Goal: Task Accomplishment & Management: Use online tool/utility

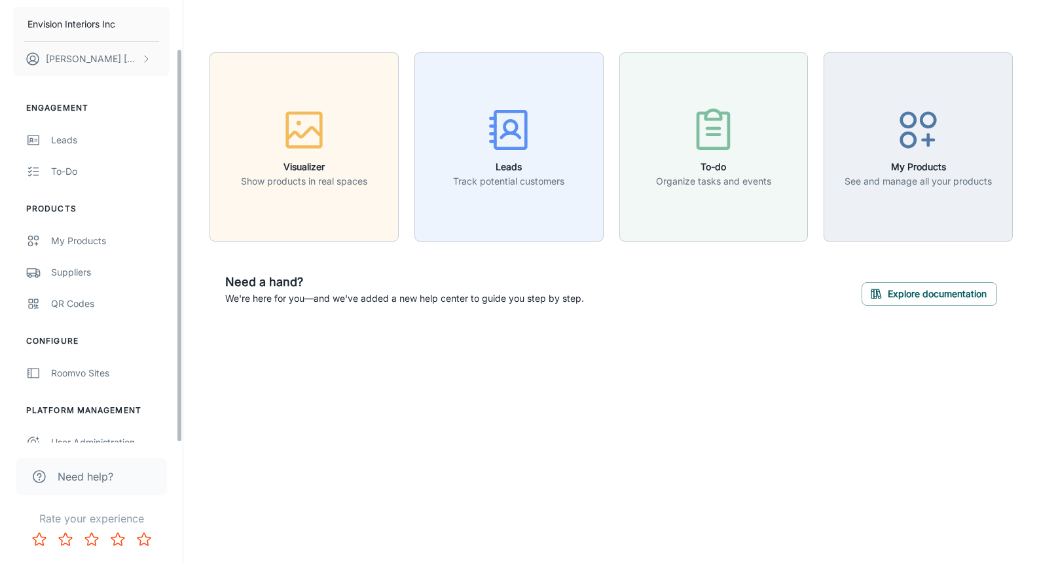
scroll to position [54, 0]
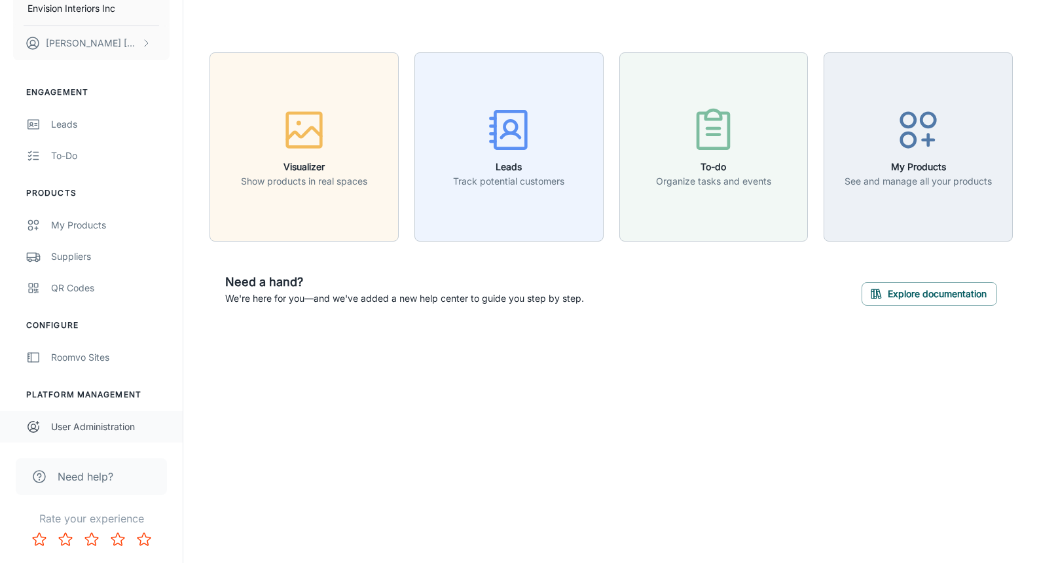
click at [120, 426] on div "User Administration" at bounding box center [110, 427] width 118 height 14
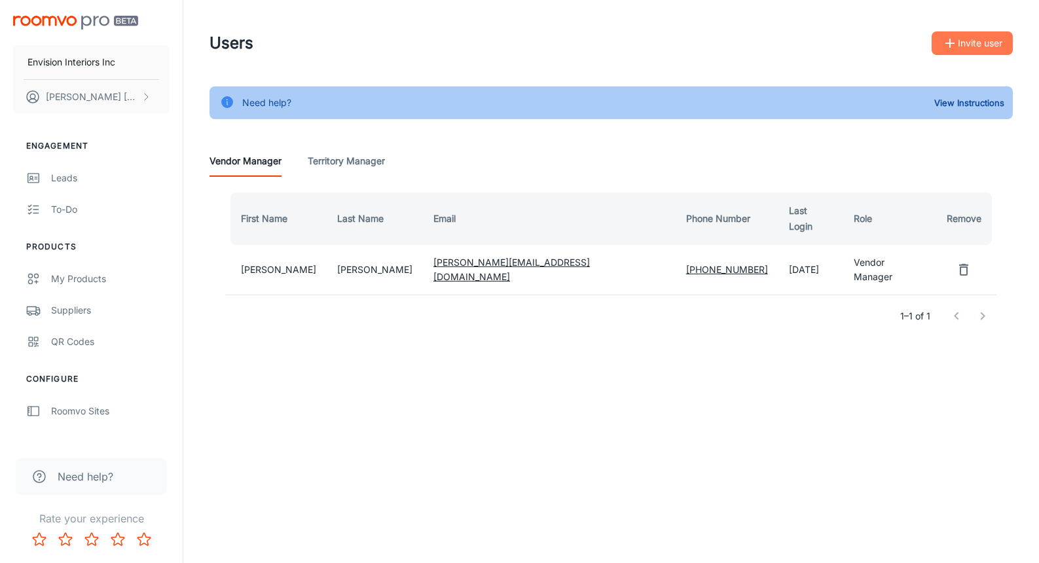
click at [958, 38] on button "Invite user" at bounding box center [972, 43] width 81 height 24
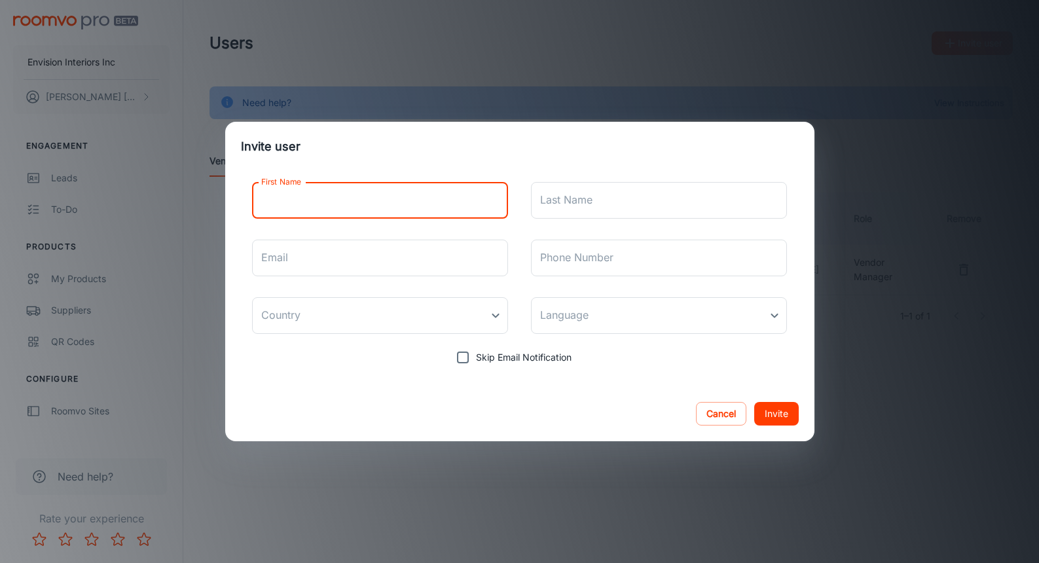
click at [452, 206] on input "First Name" at bounding box center [380, 200] width 257 height 37
type input "[PERSON_NAME]"
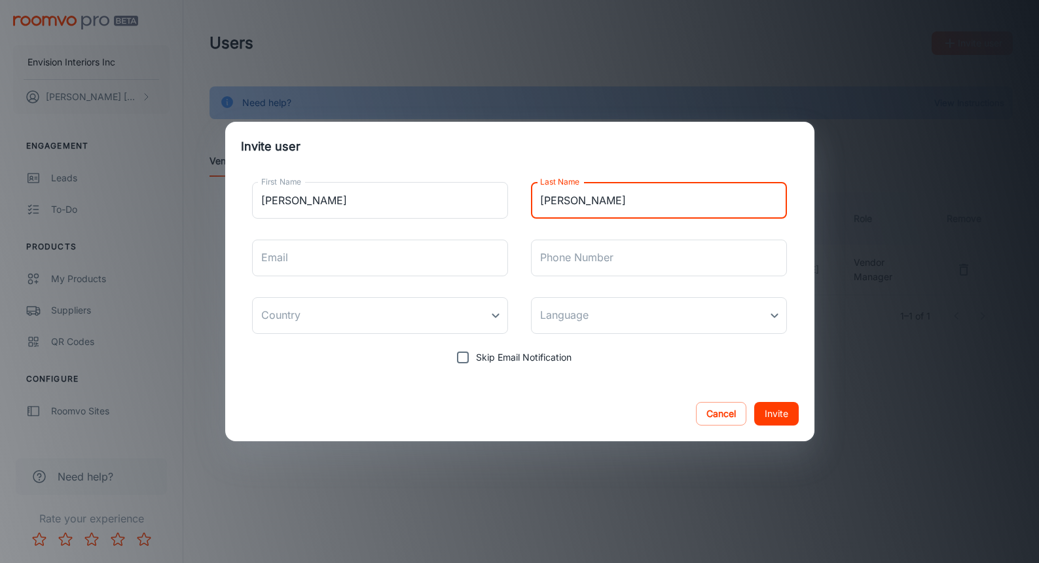
type input "[PERSON_NAME]"
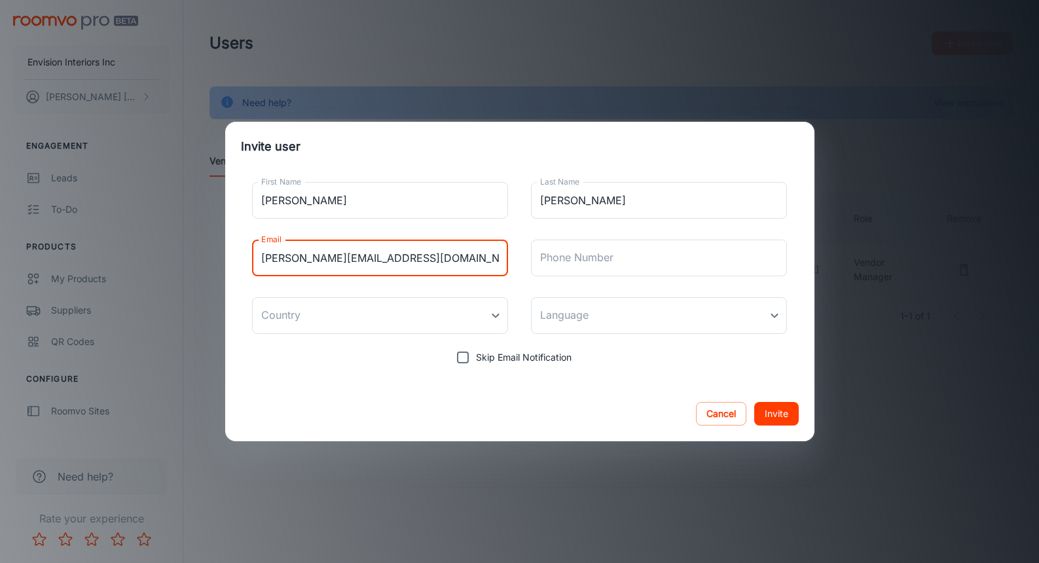
type input "[PERSON_NAME][EMAIL_ADDRESS][DOMAIN_NAME]"
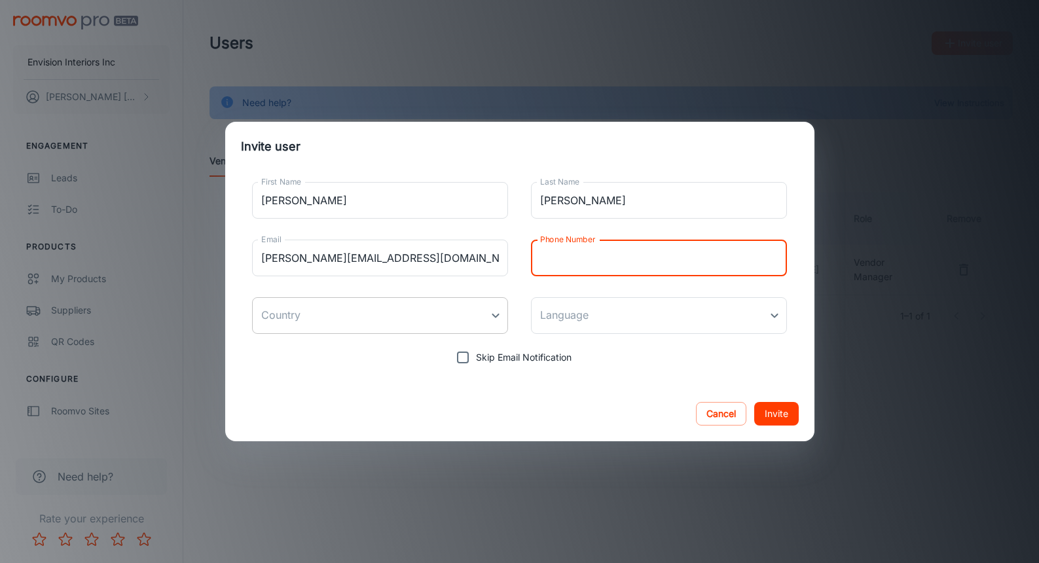
click at [342, 318] on body "Envision Interiors Inc [PERSON_NAME] Engagement Leads To-do Products My Product…" at bounding box center [519, 281] width 1039 height 563
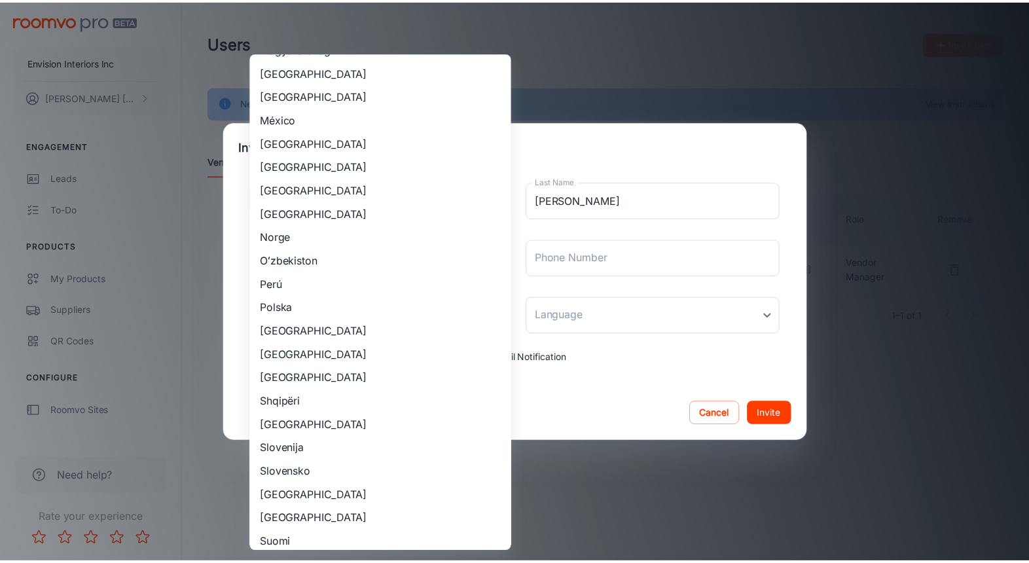
scroll to position [916, 0]
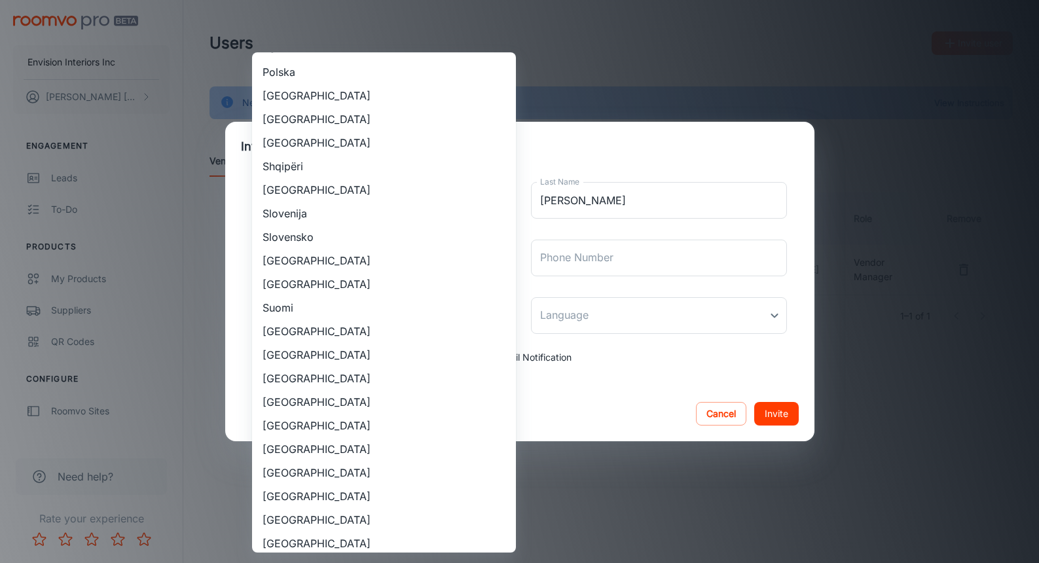
click at [316, 545] on li "[GEOGRAPHIC_DATA]" at bounding box center [384, 544] width 264 height 24
type input "[GEOGRAPHIC_DATA]"
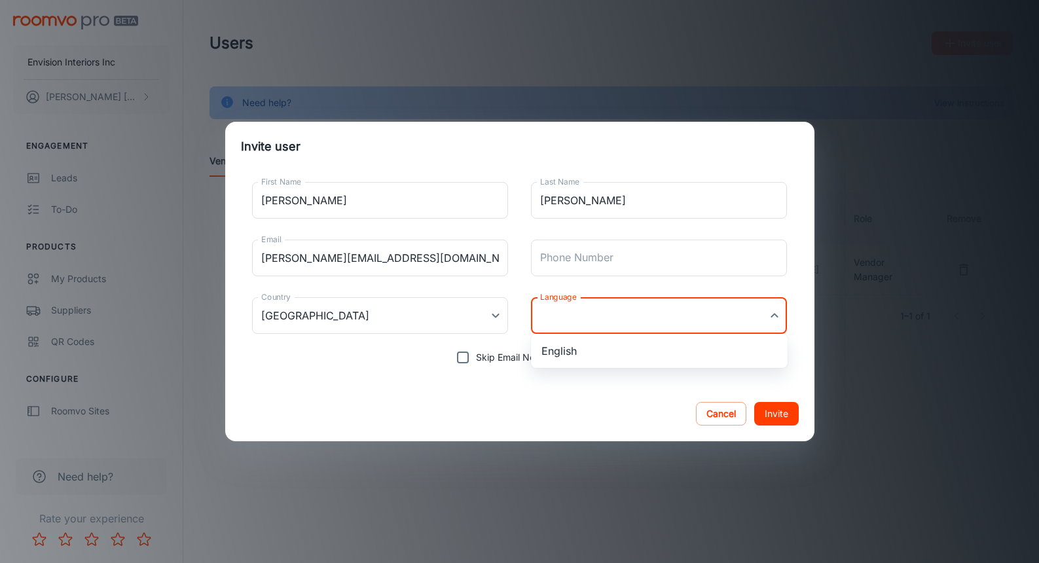
click at [545, 319] on body "Envision Interiors Inc [PERSON_NAME] Engagement Leads To-do Products My Product…" at bounding box center [519, 281] width 1039 height 563
click at [556, 352] on li "English" at bounding box center [659, 351] width 257 height 24
type input "en-us"
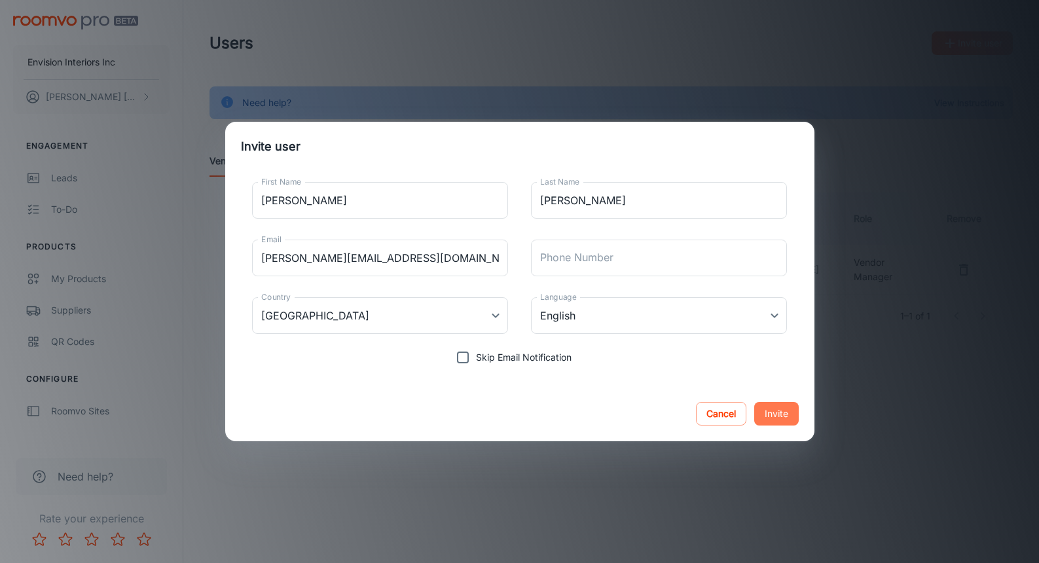
click at [776, 414] on button "Invite" at bounding box center [776, 414] width 45 height 24
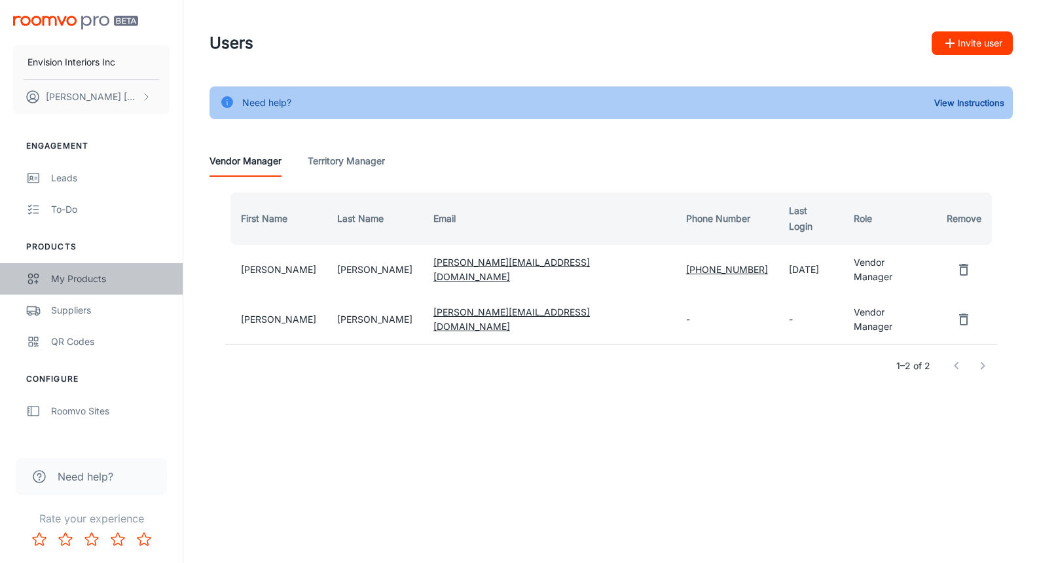
click at [65, 280] on div "My Products" at bounding box center [110, 279] width 118 height 14
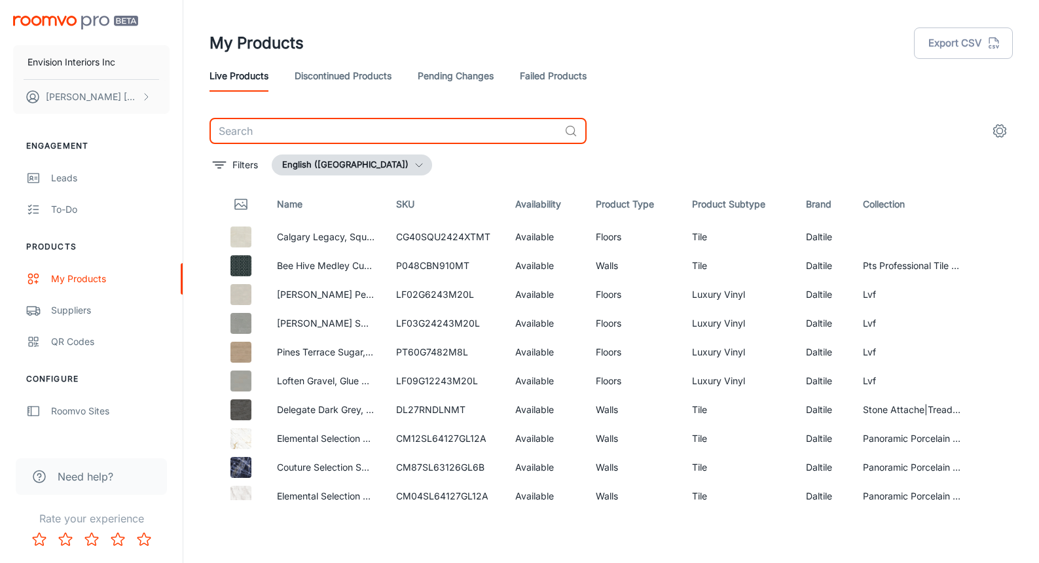
click at [301, 128] on input "text" at bounding box center [384, 131] width 350 height 26
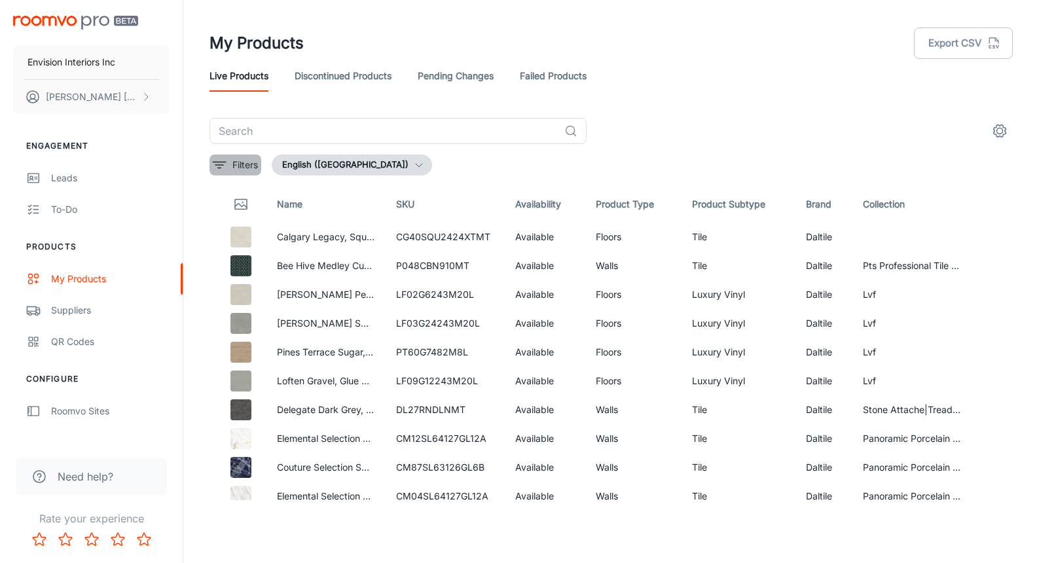
click at [233, 163] on p "Filters" at bounding box center [245, 165] width 26 height 14
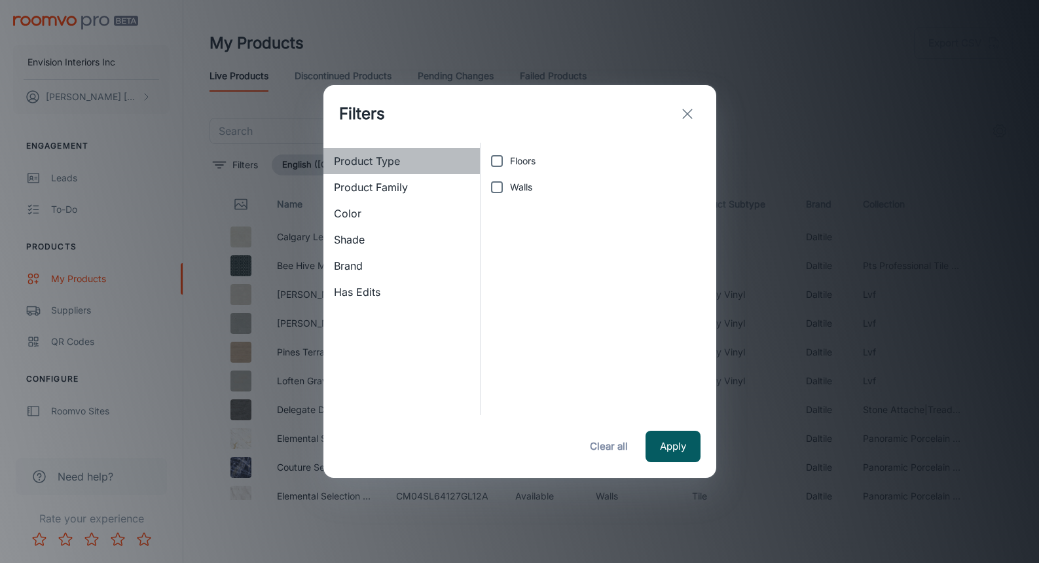
click at [393, 160] on span "Product Type" at bounding box center [402, 161] width 136 height 16
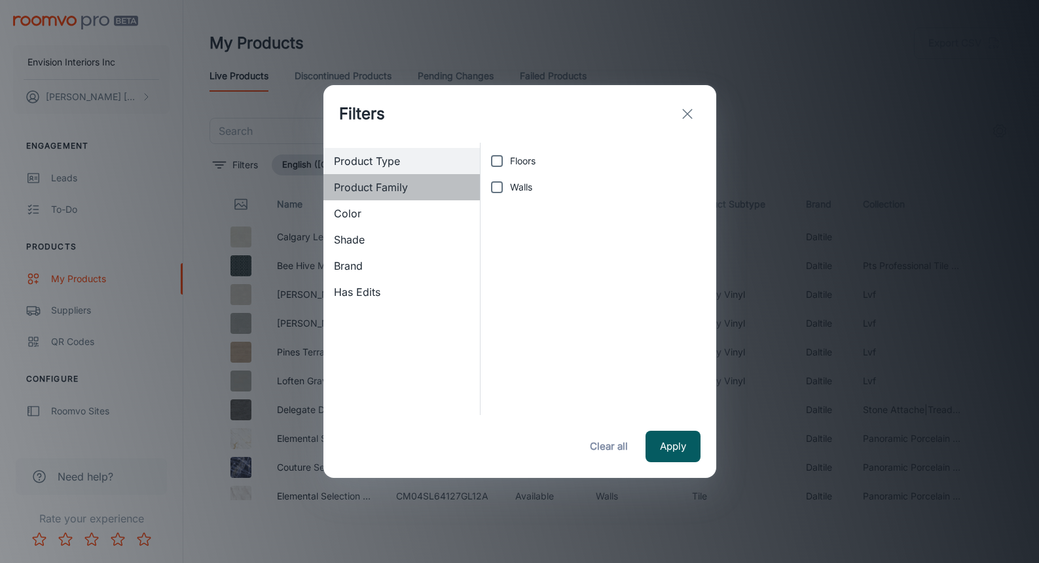
click at [394, 184] on span "Product Family" at bounding box center [402, 187] width 136 height 16
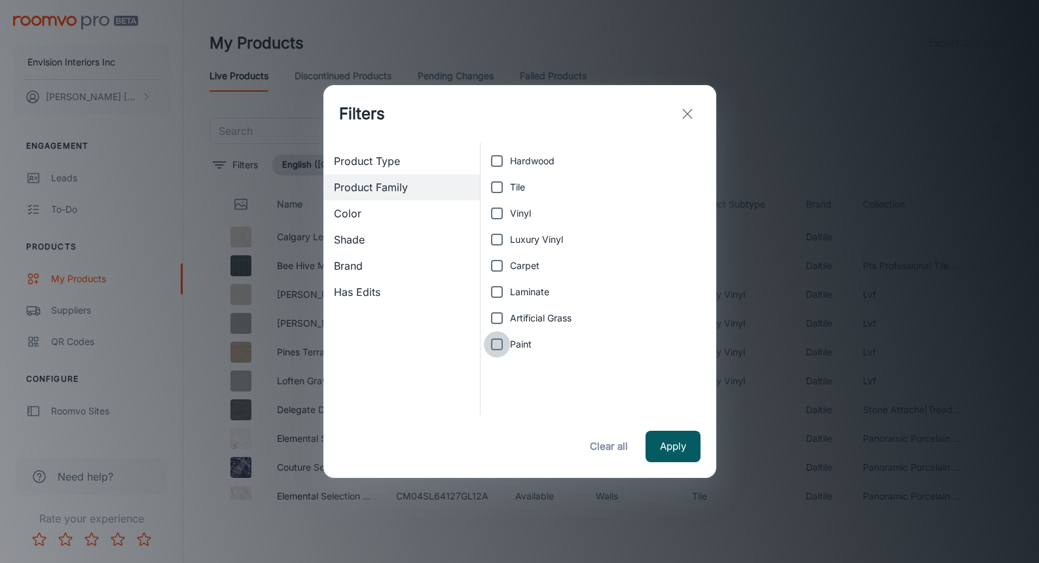
click at [498, 348] on input "Paint" at bounding box center [497, 344] width 26 height 26
checkbox input "true"
click at [499, 264] on input "Carpet" at bounding box center [497, 266] width 26 height 26
checkbox input "true"
click at [498, 291] on input "Laminate" at bounding box center [497, 292] width 26 height 26
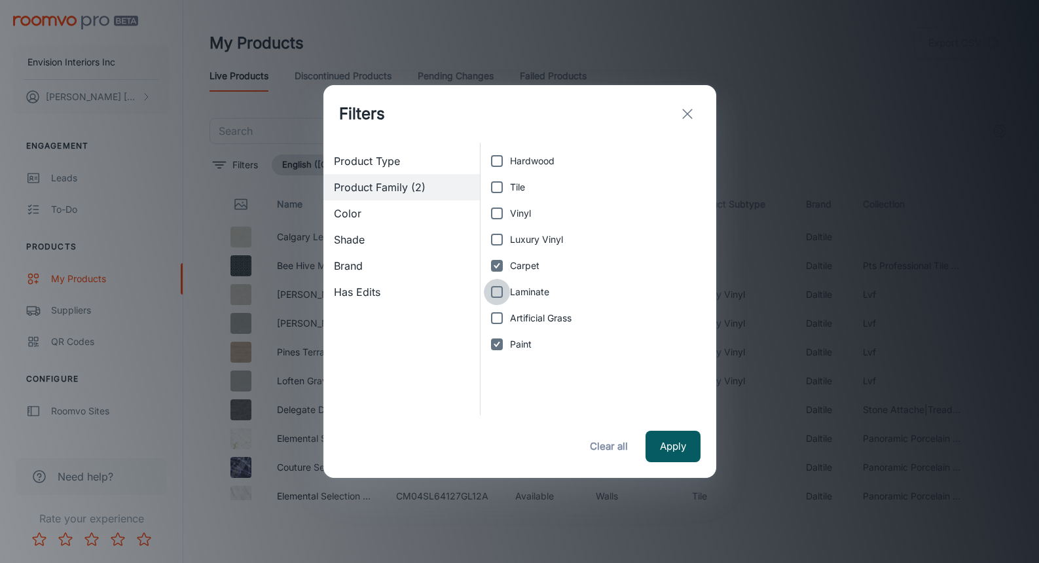
checkbox input "true"
click at [496, 240] on input "Luxury Vinyl" at bounding box center [497, 239] width 26 height 26
checkbox input "false"
click at [498, 195] on input "Tile" at bounding box center [497, 187] width 26 height 26
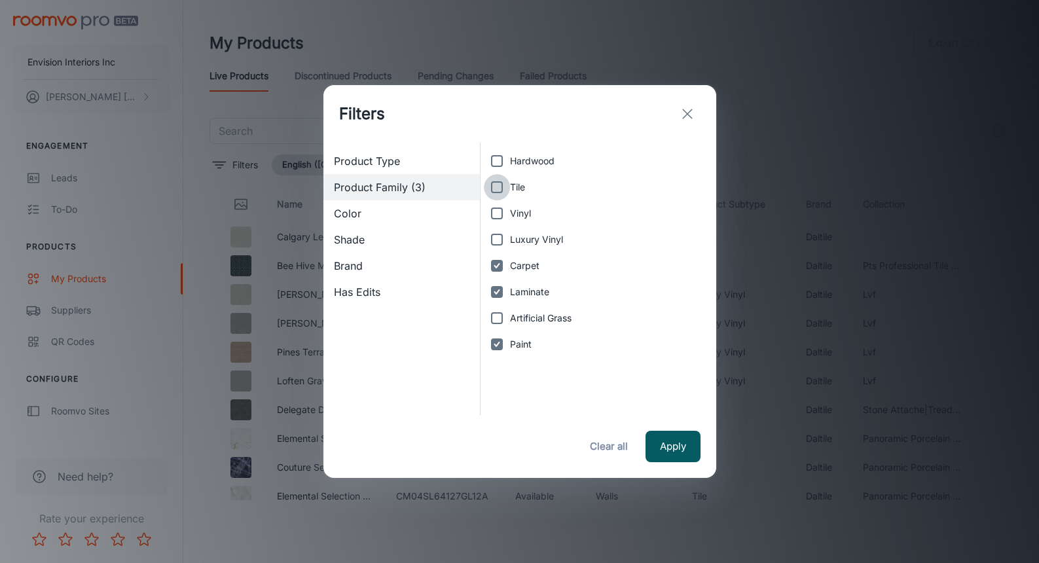
checkbox input "true"
click at [494, 159] on input "Hardwood" at bounding box center [497, 161] width 26 height 26
checkbox input "true"
click at [496, 213] on input "Vinyl" at bounding box center [497, 213] width 26 height 26
checkbox input "true"
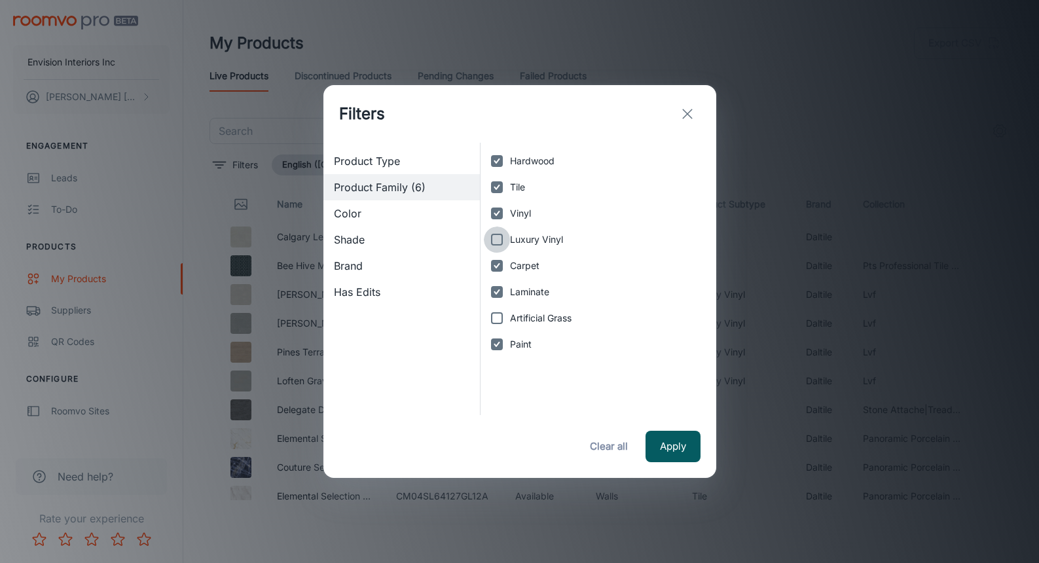
click at [504, 240] on input "Luxury Vinyl" at bounding box center [497, 239] width 26 height 26
checkbox input "true"
click at [397, 211] on span "Color" at bounding box center [402, 214] width 136 height 16
checkbox input "false"
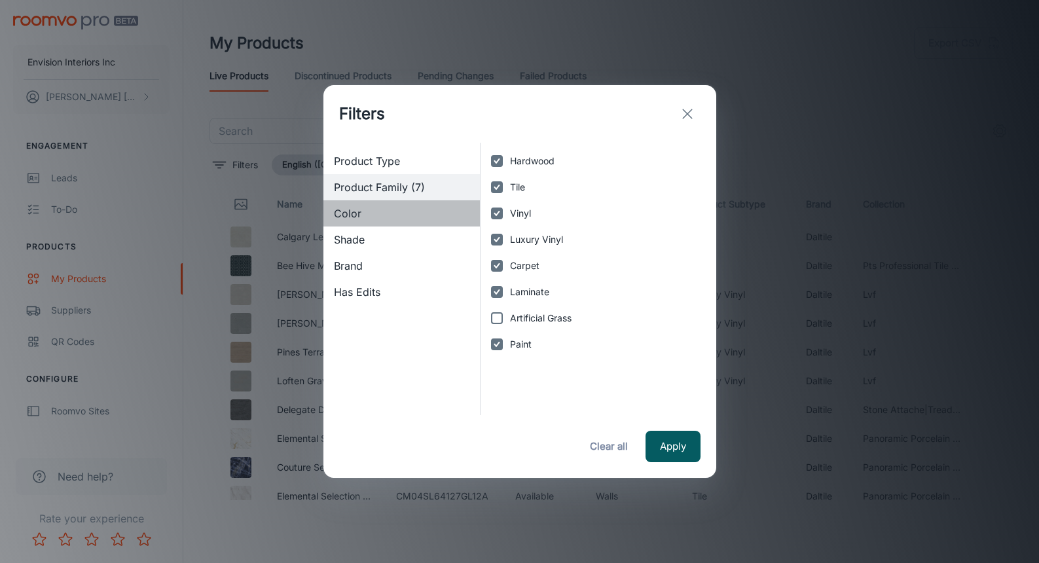
checkbox input "false"
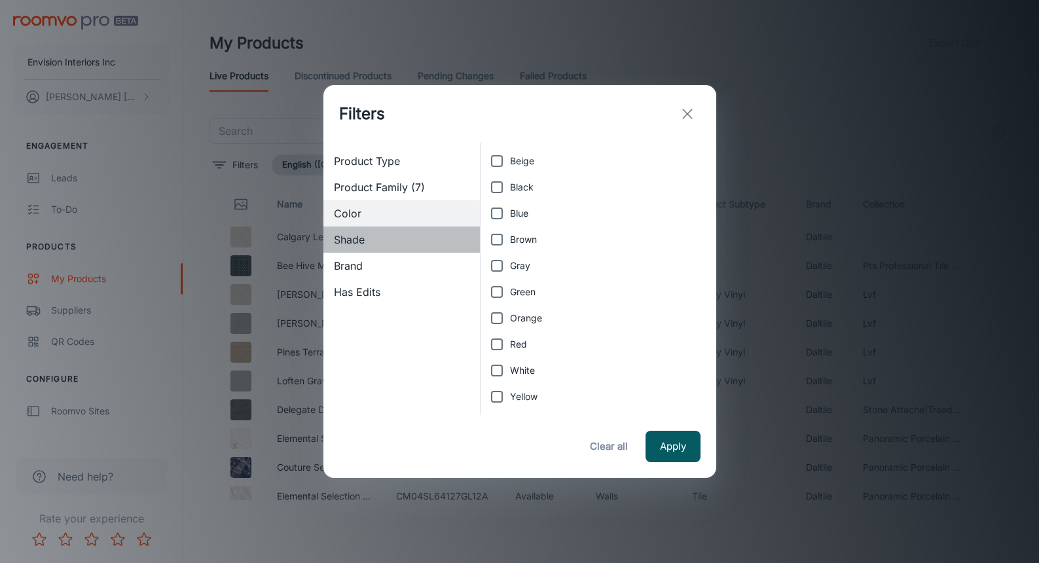
click at [396, 235] on span "Shade" at bounding box center [402, 240] width 136 height 16
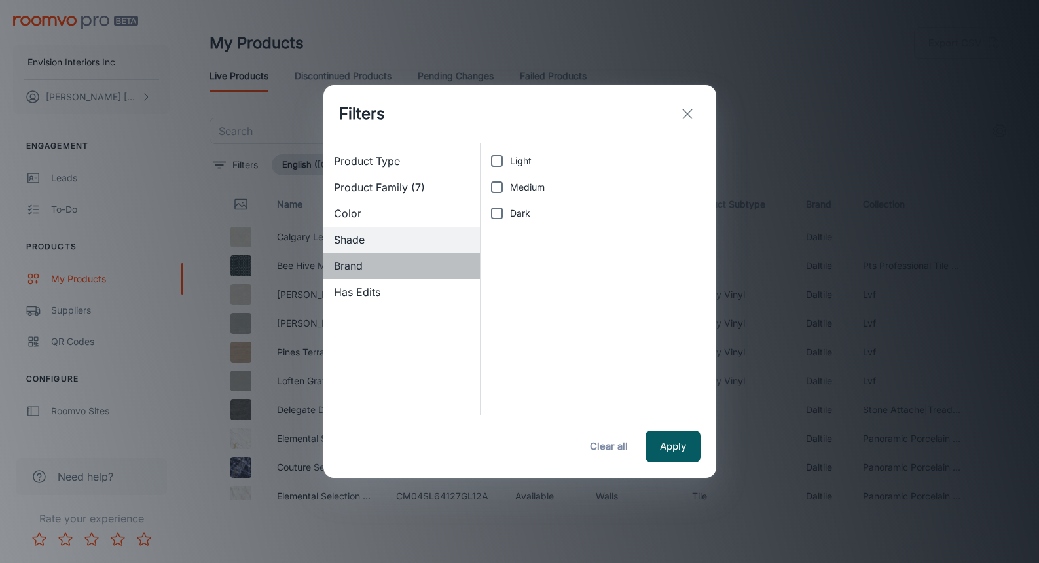
click at [399, 259] on span "Brand" at bounding box center [402, 266] width 136 height 16
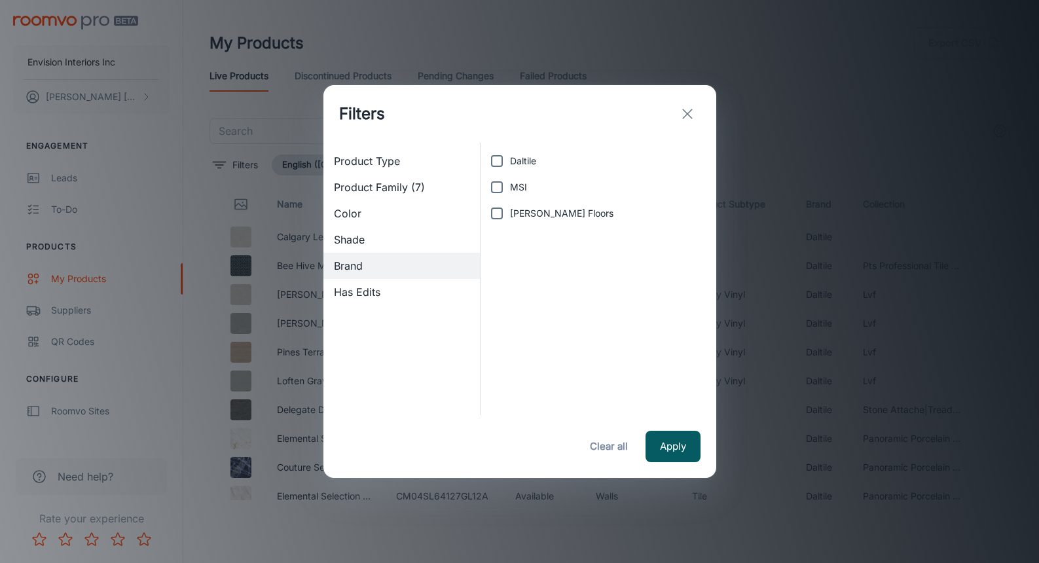
click at [494, 212] on input "[PERSON_NAME] Floors" at bounding box center [497, 213] width 26 height 26
checkbox input "true"
click at [494, 187] on input "MSI" at bounding box center [497, 187] width 26 height 26
checkbox input "true"
click at [496, 165] on input "Daltile" at bounding box center [497, 161] width 26 height 26
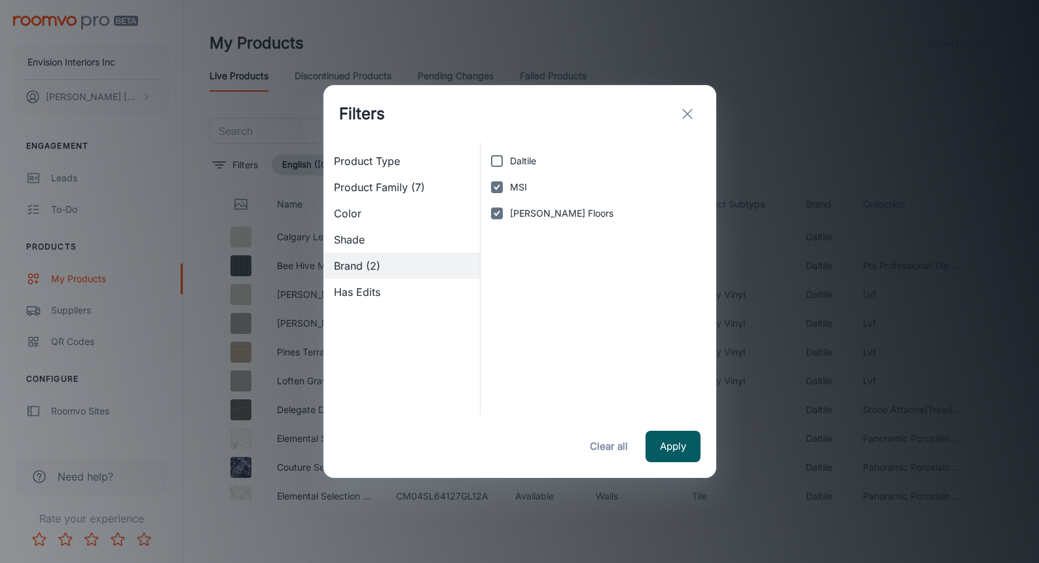
checkbox input "true"
click at [418, 295] on span "Has Edits" at bounding box center [402, 292] width 136 height 16
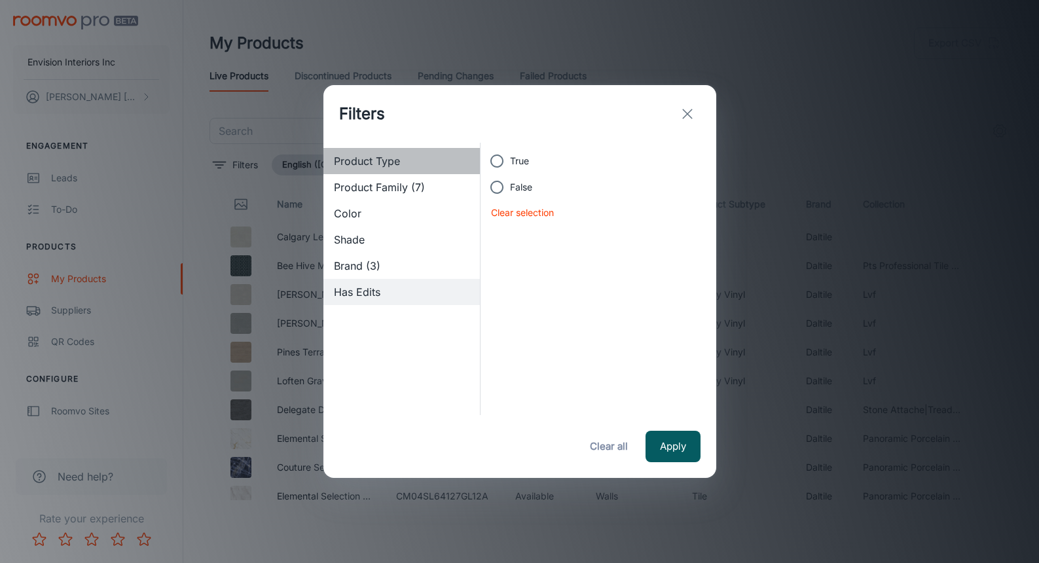
click at [399, 164] on span "Product Type" at bounding box center [402, 161] width 136 height 16
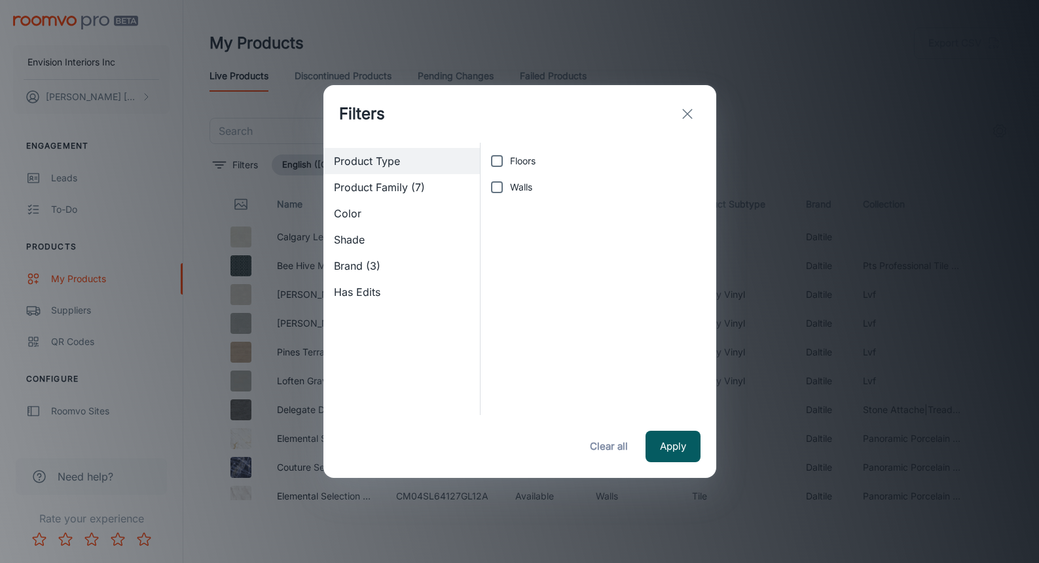
click at [405, 186] on span "Product Family (7)" at bounding box center [402, 187] width 136 height 16
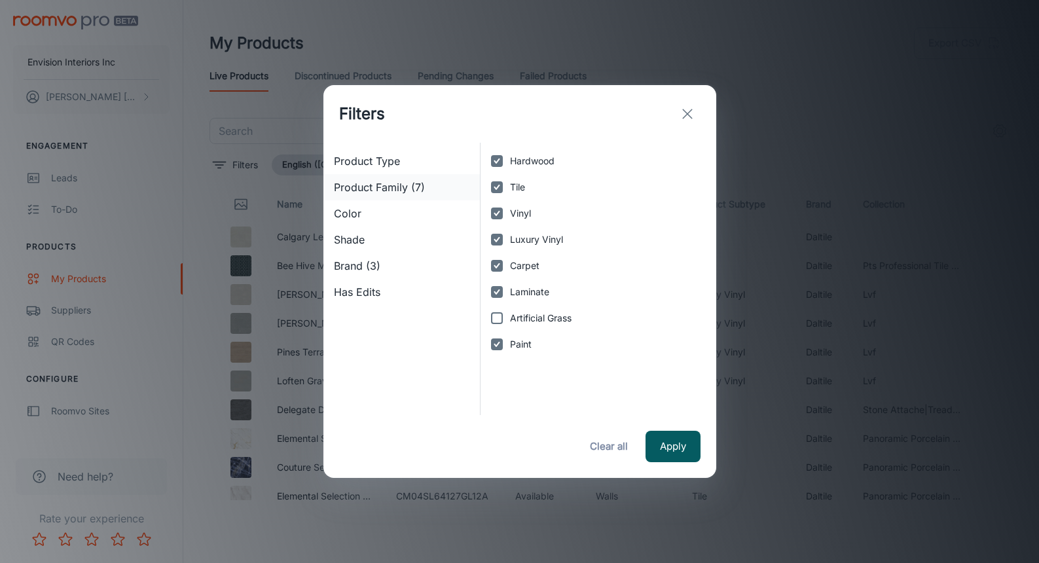
checkbox input "true"
click at [657, 440] on button "Apply" at bounding box center [672, 446] width 55 height 31
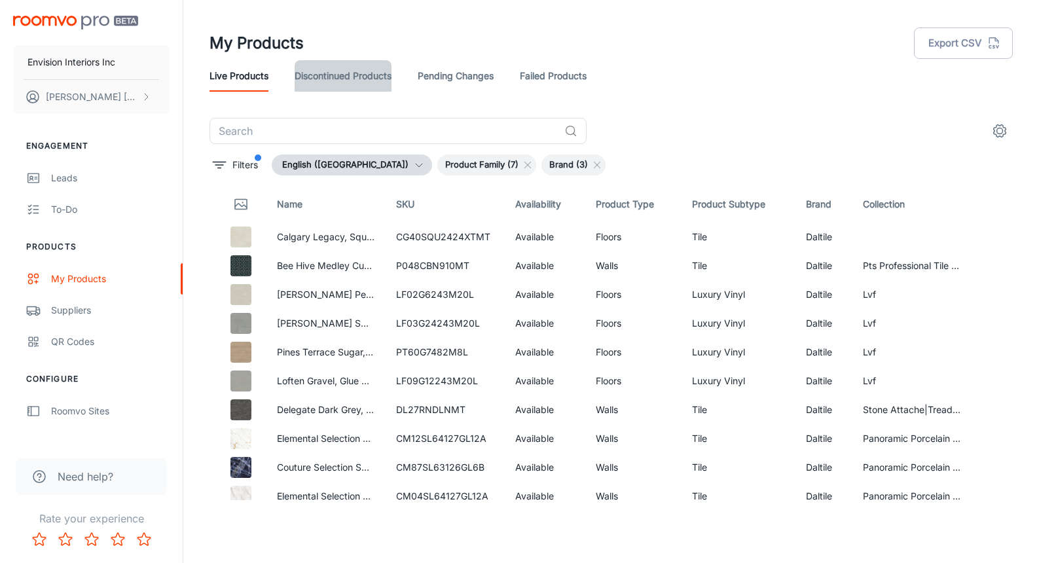
click at [331, 79] on link "Discontinued Products" at bounding box center [343, 75] width 97 height 31
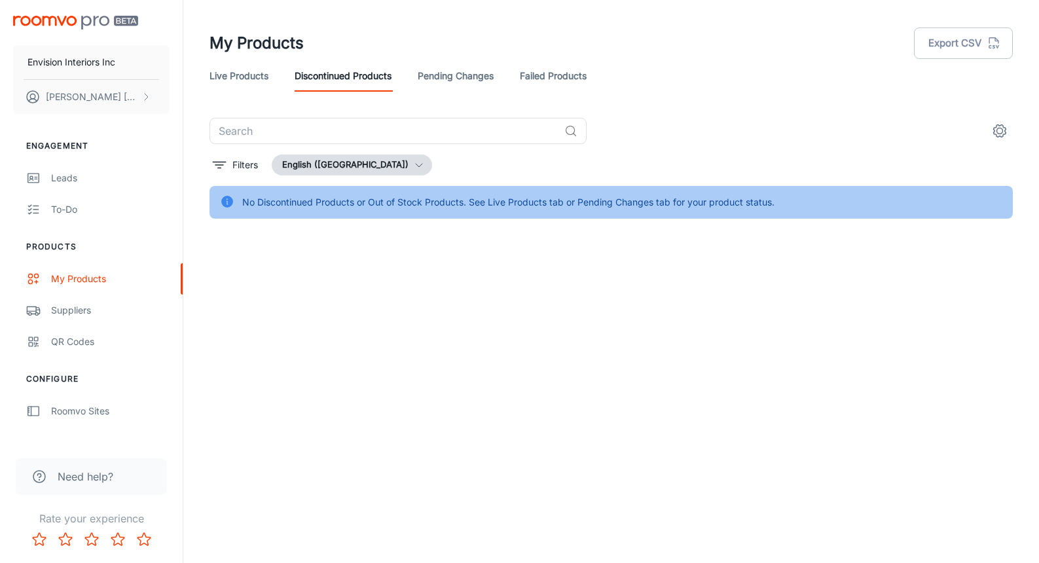
click at [450, 71] on link "Pending Changes" at bounding box center [456, 75] width 76 height 31
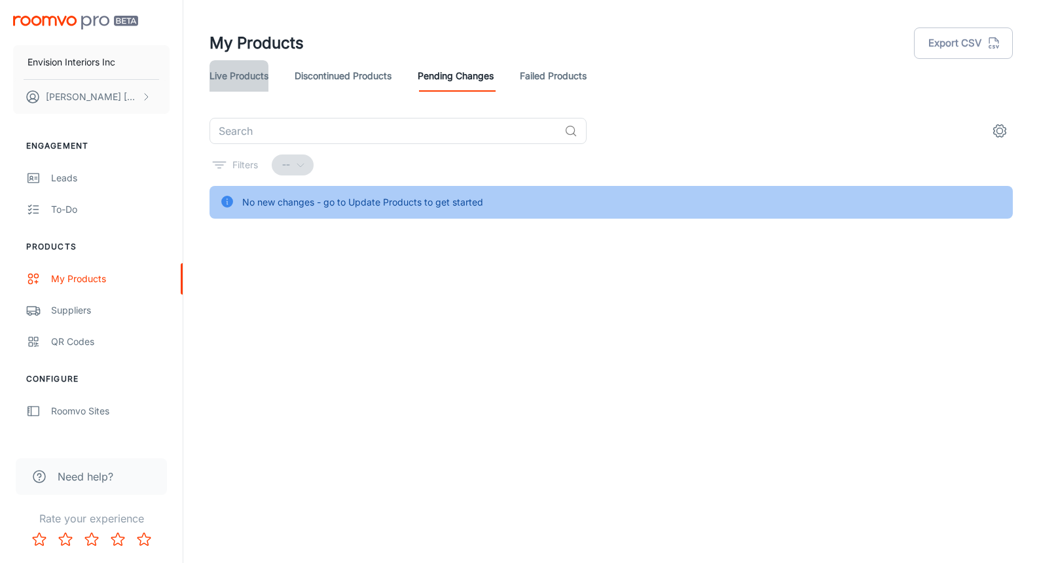
click at [243, 75] on link "Live Products" at bounding box center [238, 75] width 59 height 31
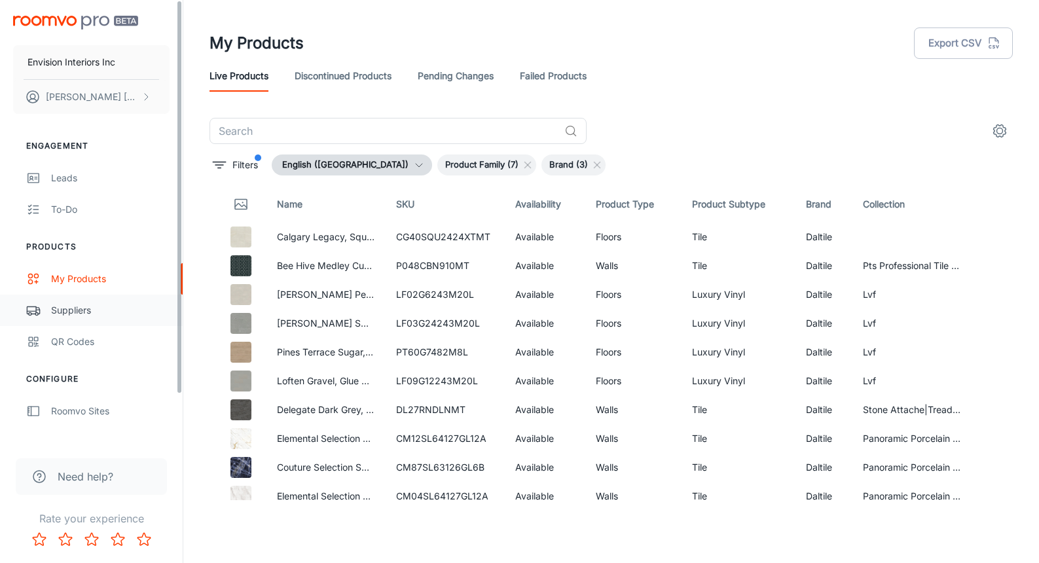
click at [46, 314] on link "Suppliers" at bounding box center [91, 310] width 183 height 31
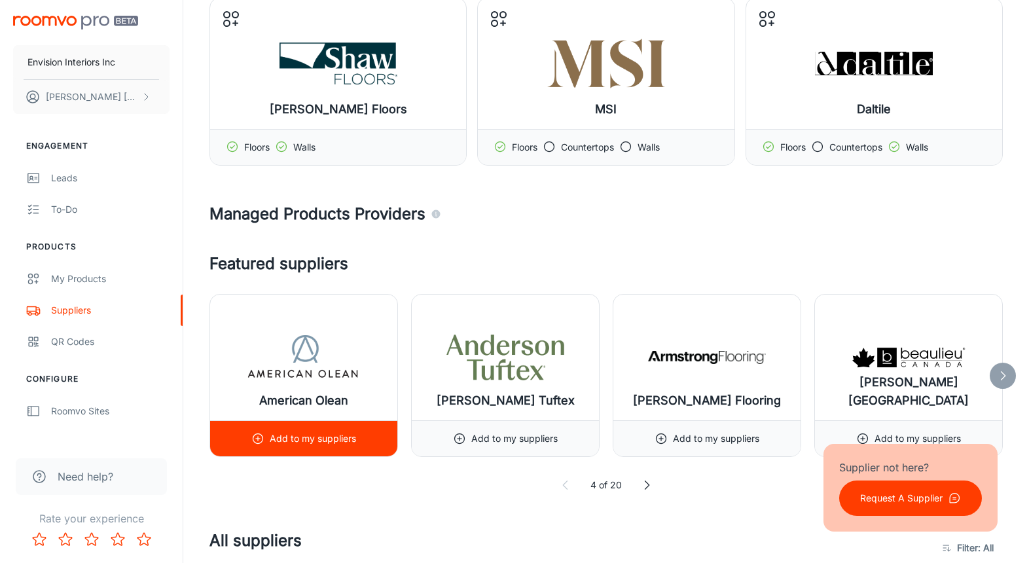
scroll to position [131, 0]
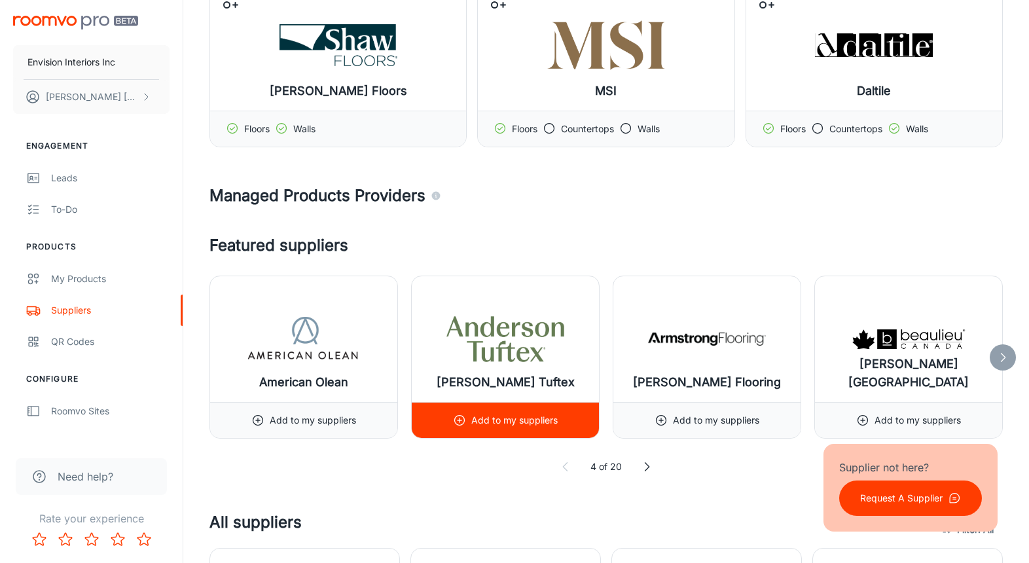
click at [448, 419] on div "Add to my suppliers" at bounding box center [505, 420] width 187 height 36
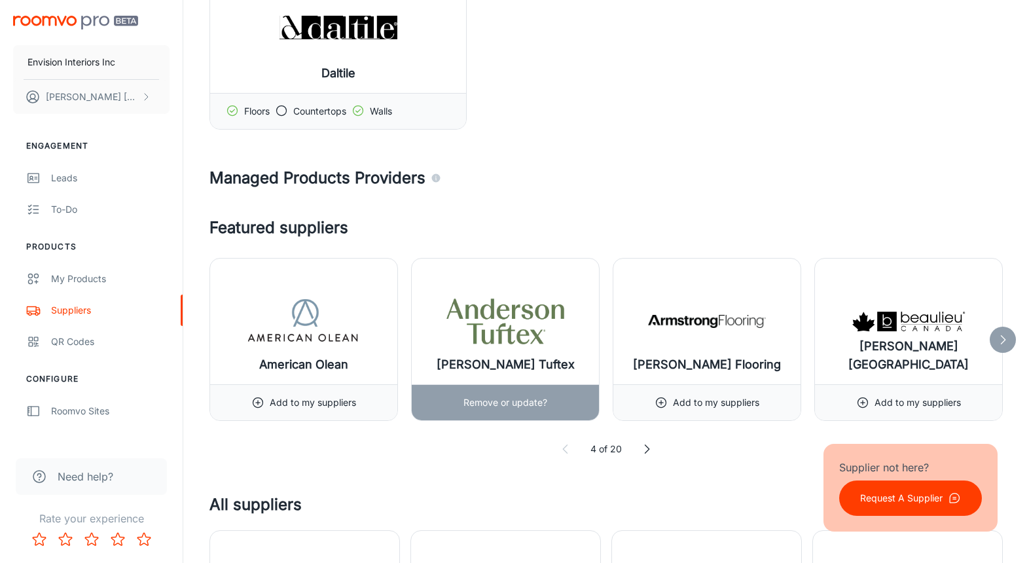
scroll to position [393, 0]
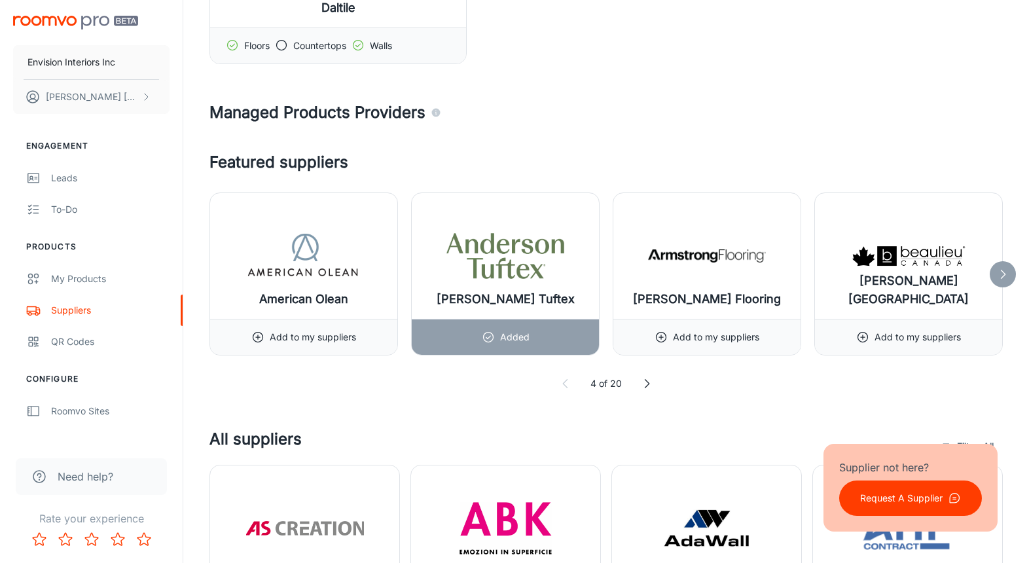
click at [1001, 273] on icon at bounding box center [1002, 274] width 13 height 13
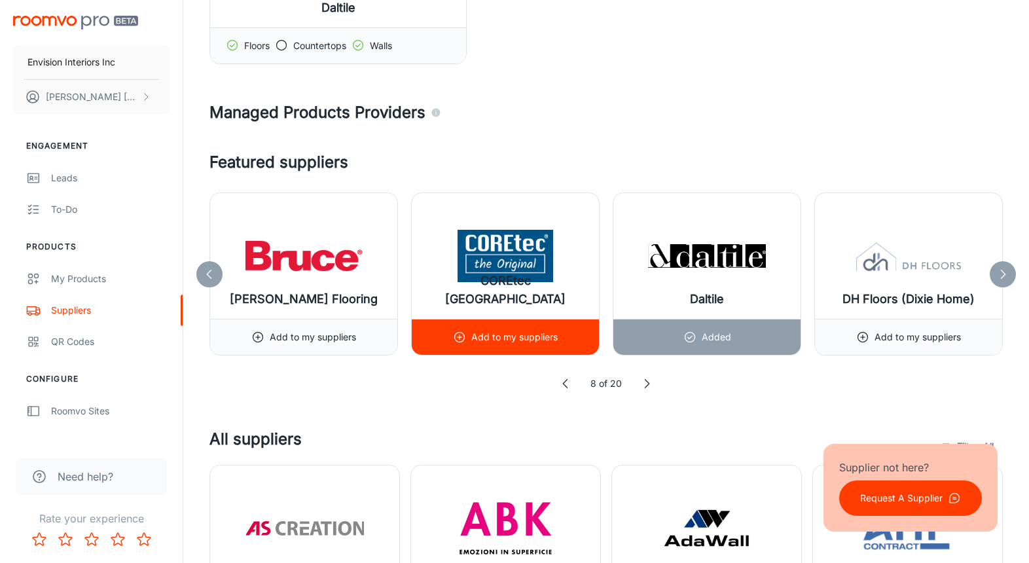
click at [487, 340] on p "Add to my suppliers" at bounding box center [514, 337] width 86 height 14
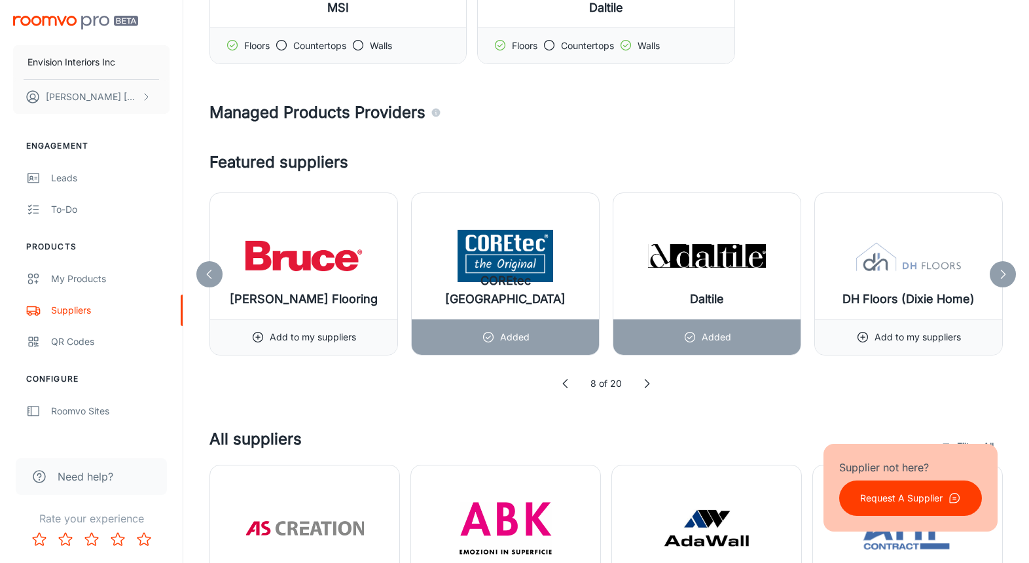
click at [1007, 274] on icon at bounding box center [1002, 274] width 13 height 13
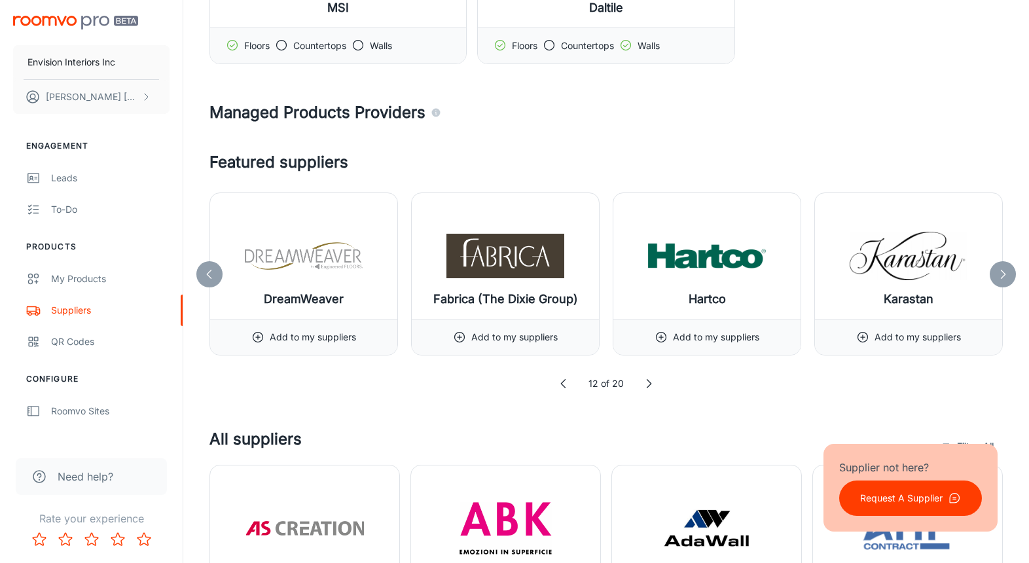
click at [1002, 268] on icon at bounding box center [1002, 274] width 13 height 13
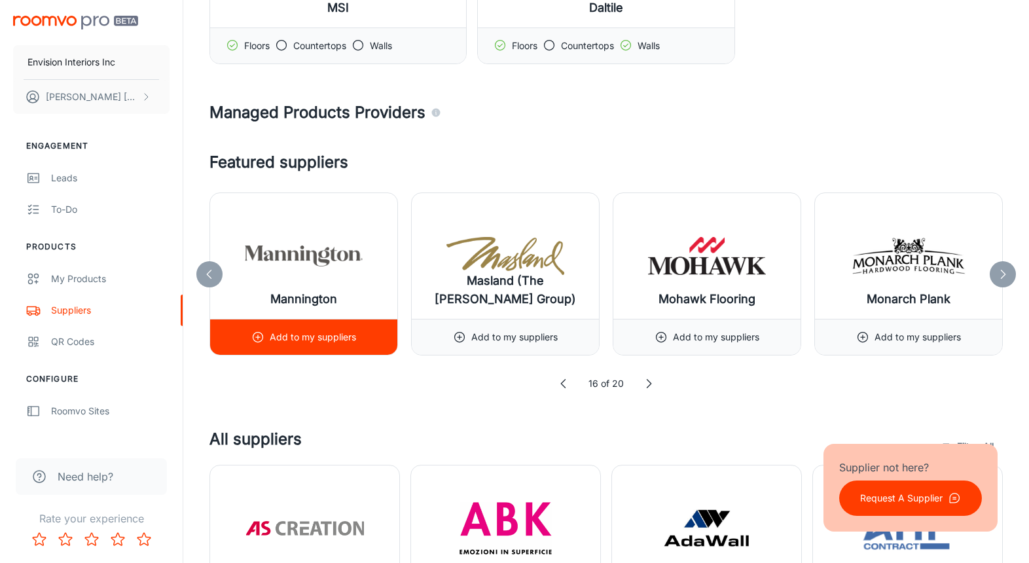
click at [346, 341] on p "Add to my suppliers" at bounding box center [313, 337] width 86 height 14
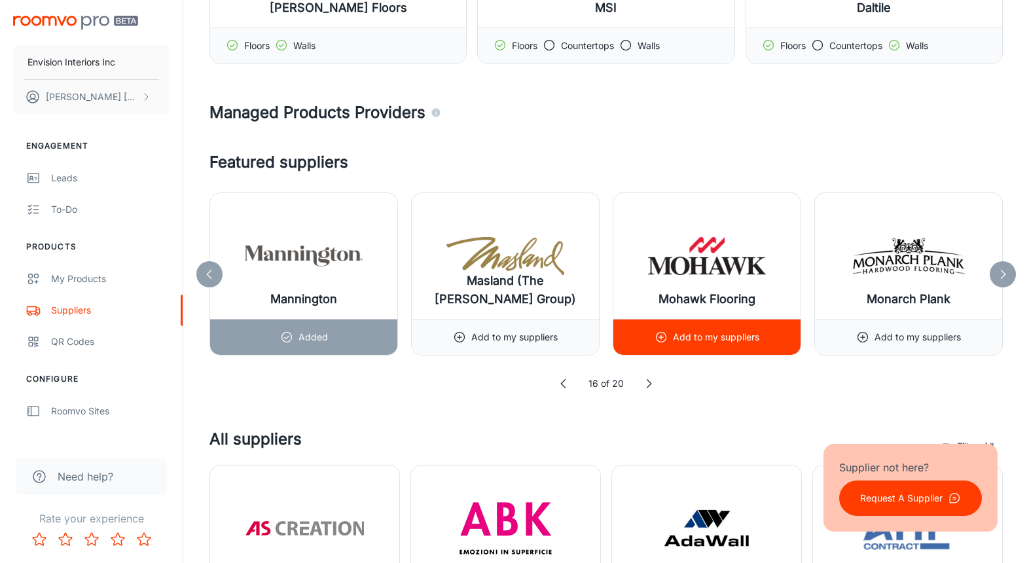
click at [744, 341] on p "Add to my suppliers" at bounding box center [716, 337] width 86 height 14
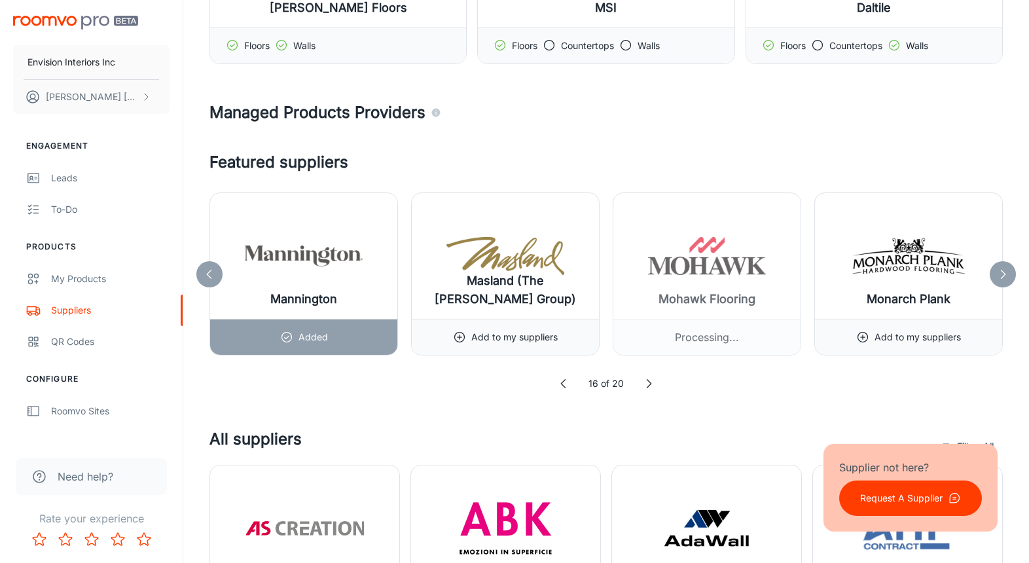
click at [1003, 268] on icon at bounding box center [1002, 274] width 13 height 13
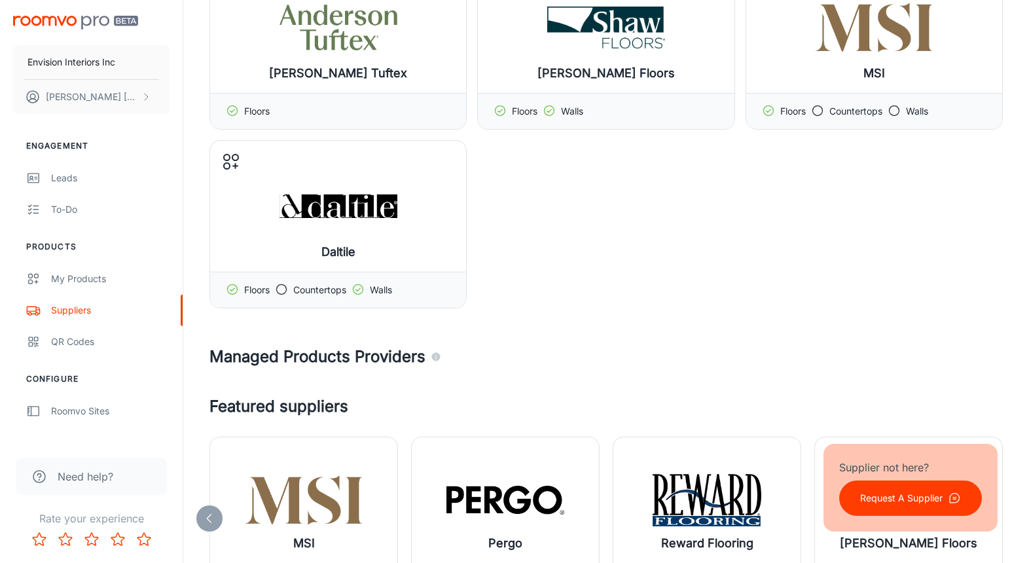
scroll to position [524, 0]
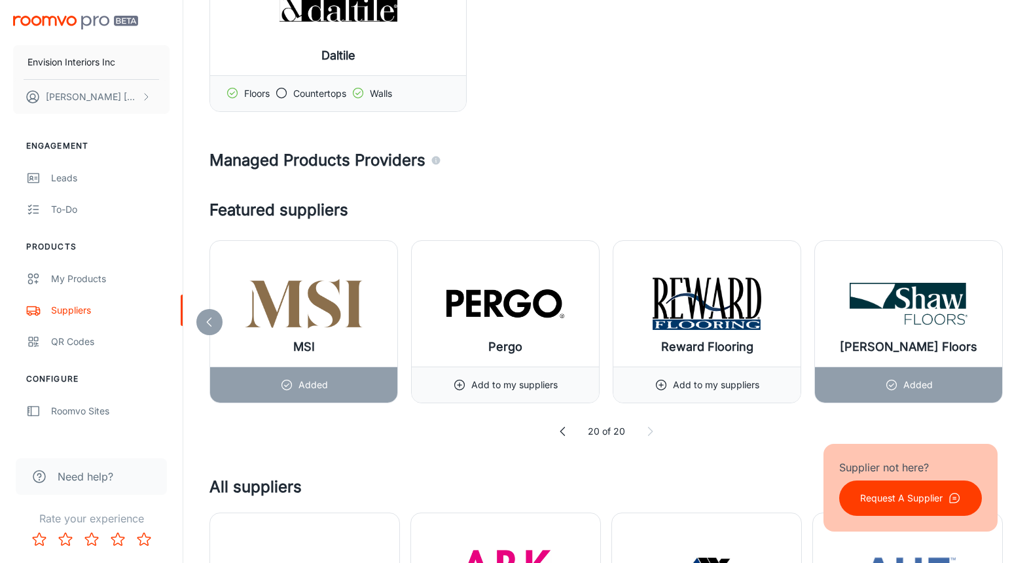
click at [657, 433] on div "20 of 20" at bounding box center [605, 431] width 793 height 14
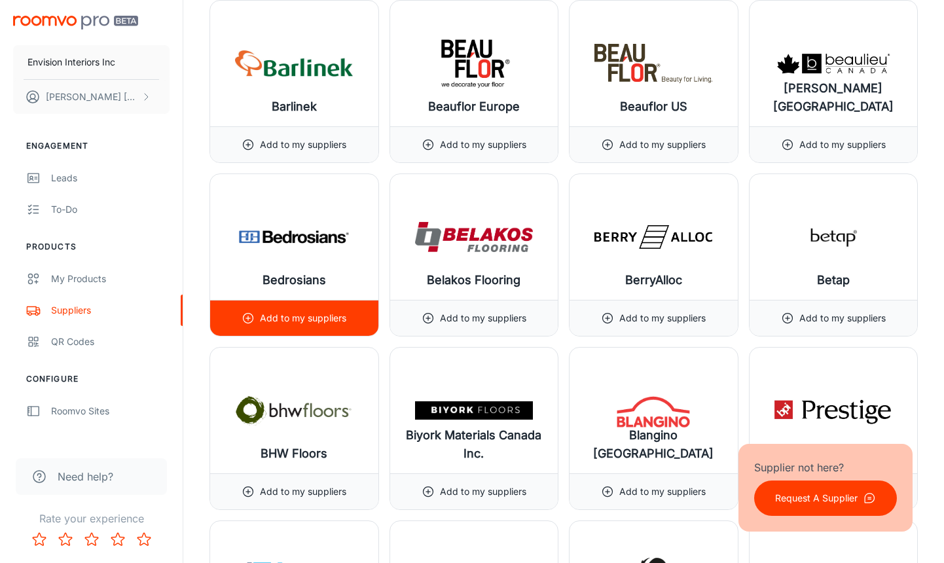
scroll to position [2618, 0]
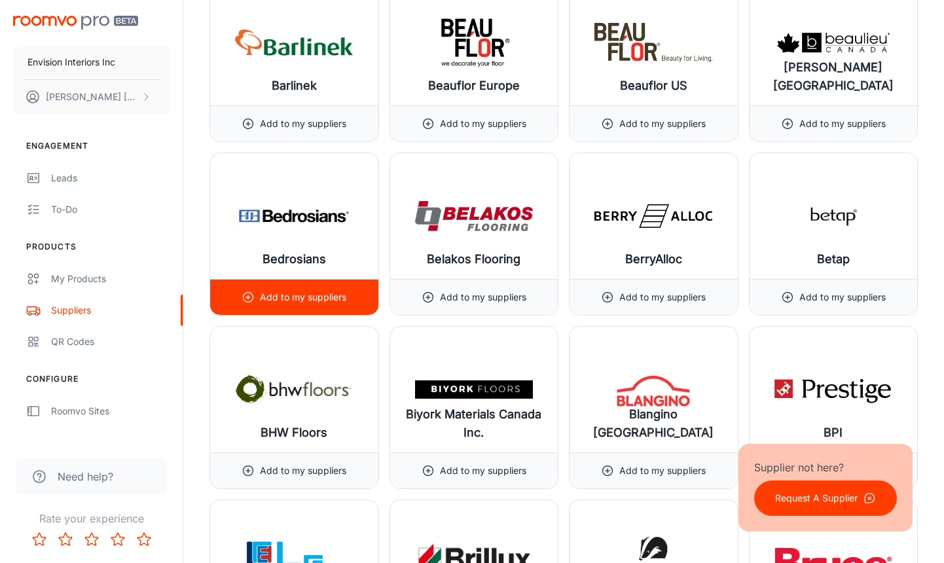
click at [305, 297] on p "Add to my suppliers" at bounding box center [303, 297] width 86 height 14
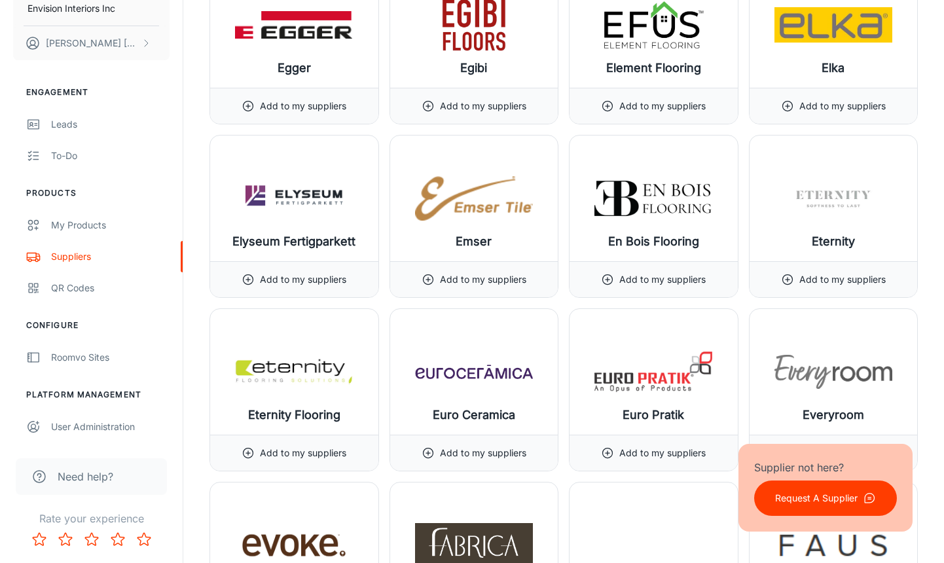
scroll to position [5761, 0]
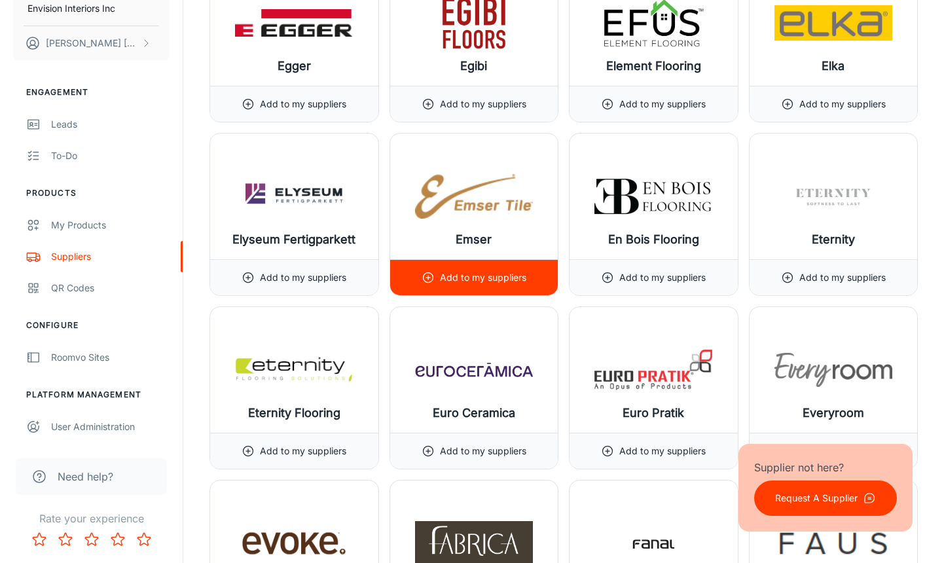
click at [472, 268] on div "Add to my suppliers" at bounding box center [474, 277] width 105 height 35
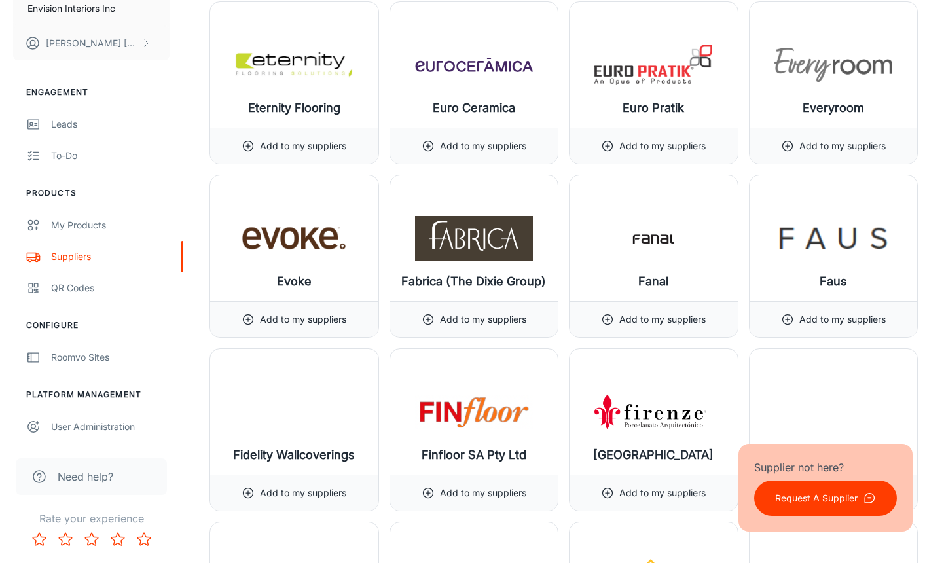
scroll to position [6088, 0]
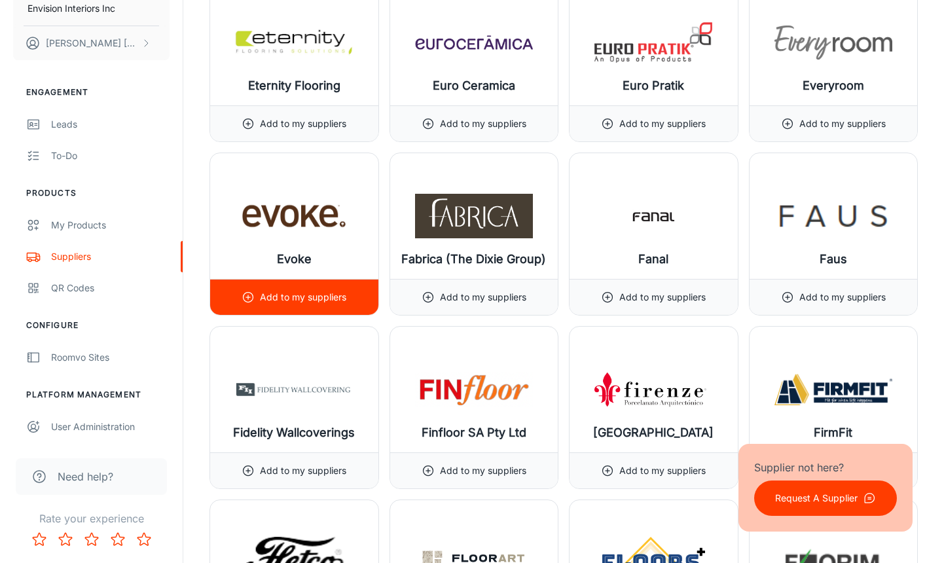
click at [325, 300] on p "Add to my suppliers" at bounding box center [303, 297] width 86 height 14
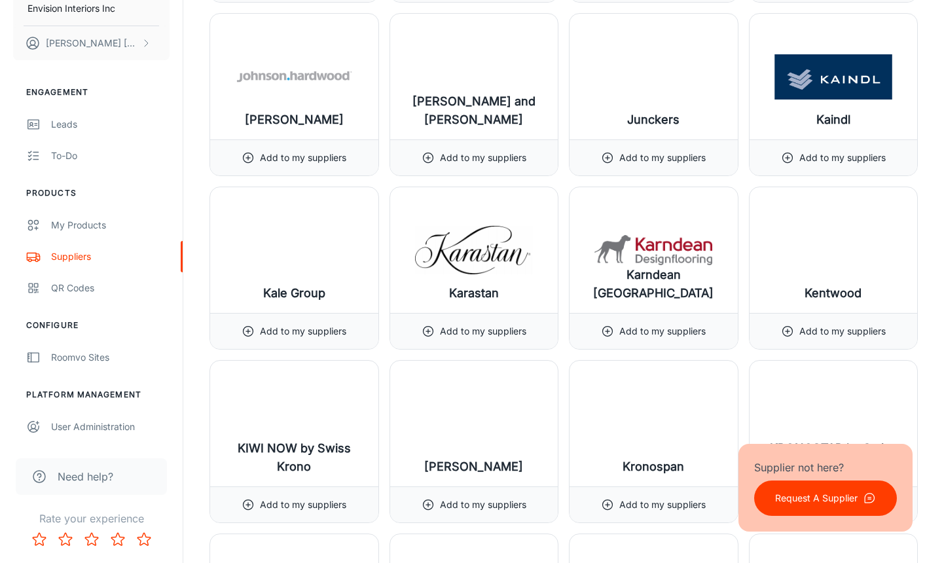
scroll to position [8772, 0]
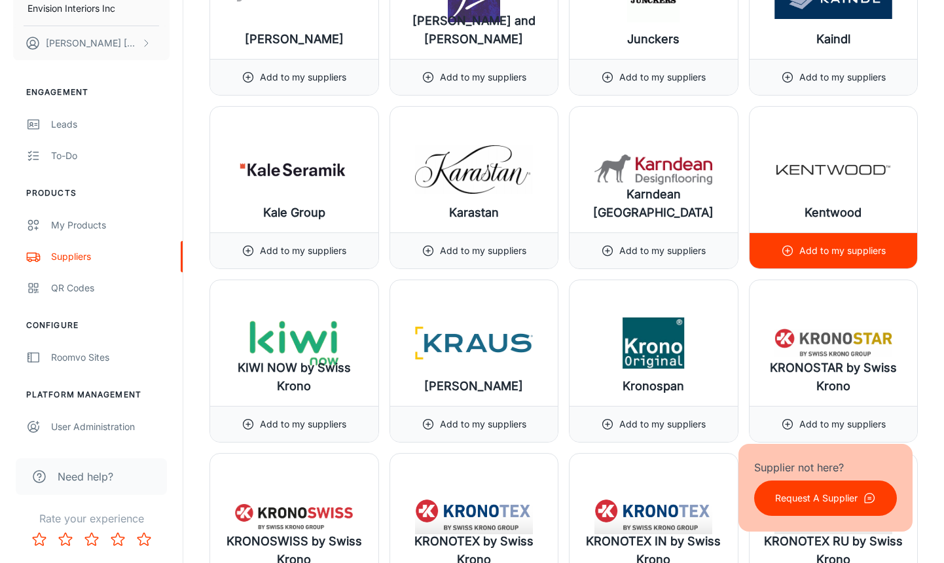
click at [864, 255] on p "Add to my suppliers" at bounding box center [842, 251] width 86 height 14
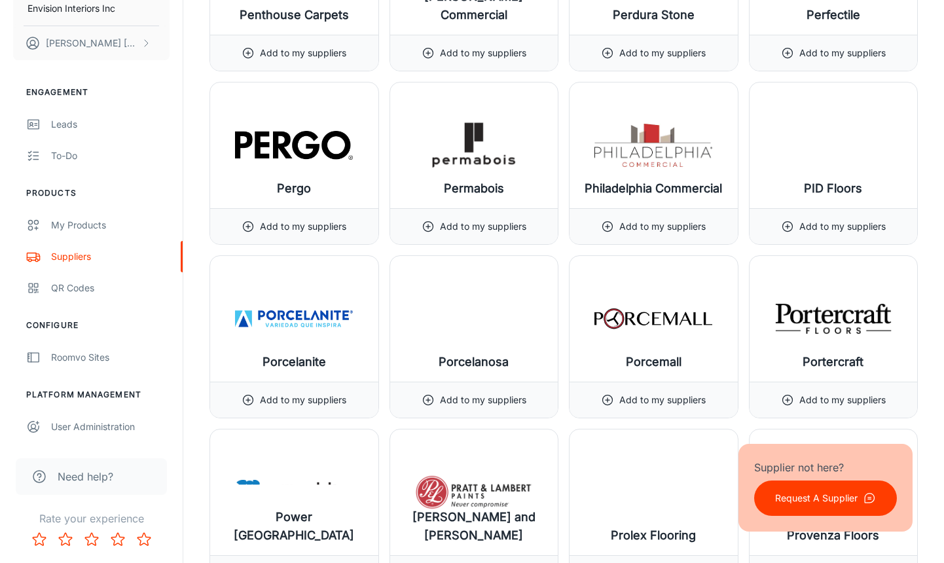
scroll to position [12503, 0]
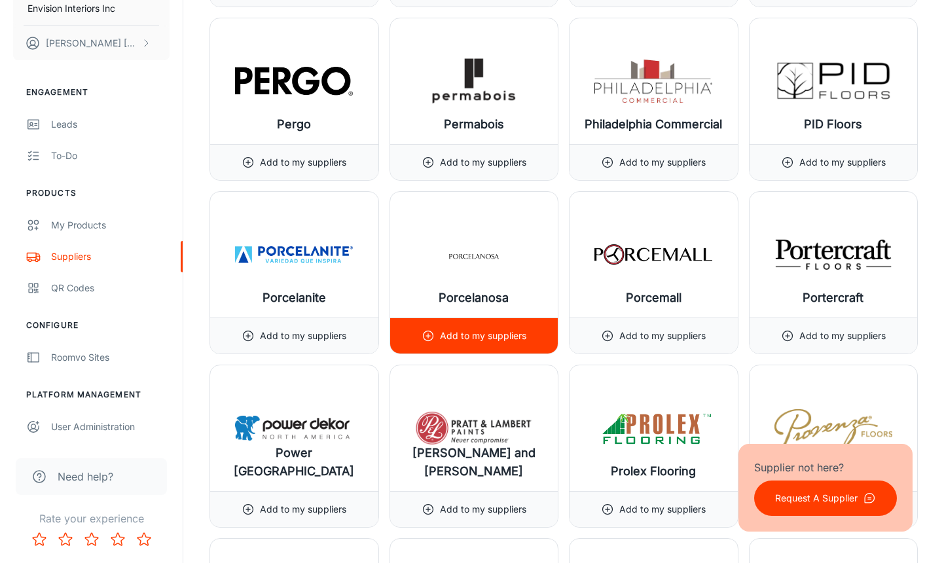
click at [474, 338] on p "Add to my suppliers" at bounding box center [483, 336] width 86 height 14
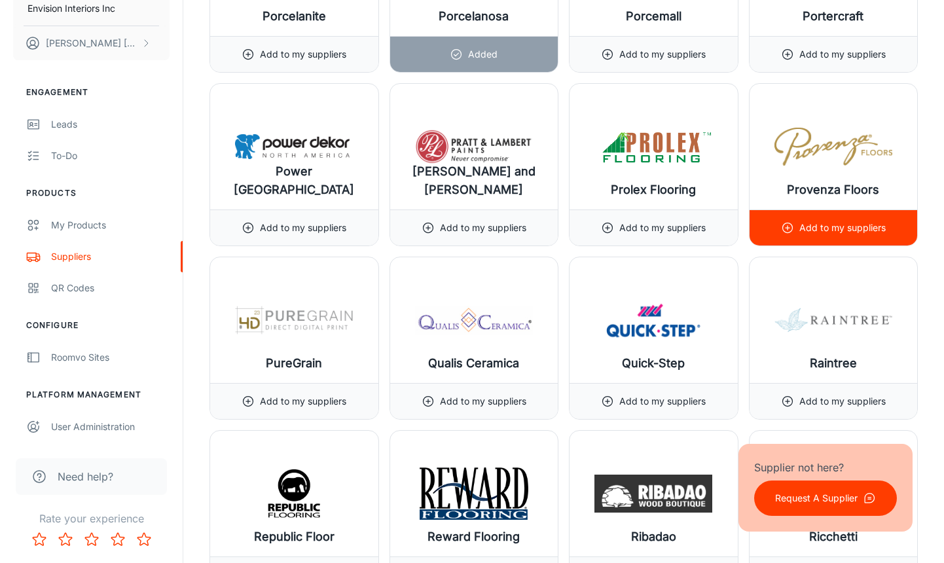
scroll to position [12831, 0]
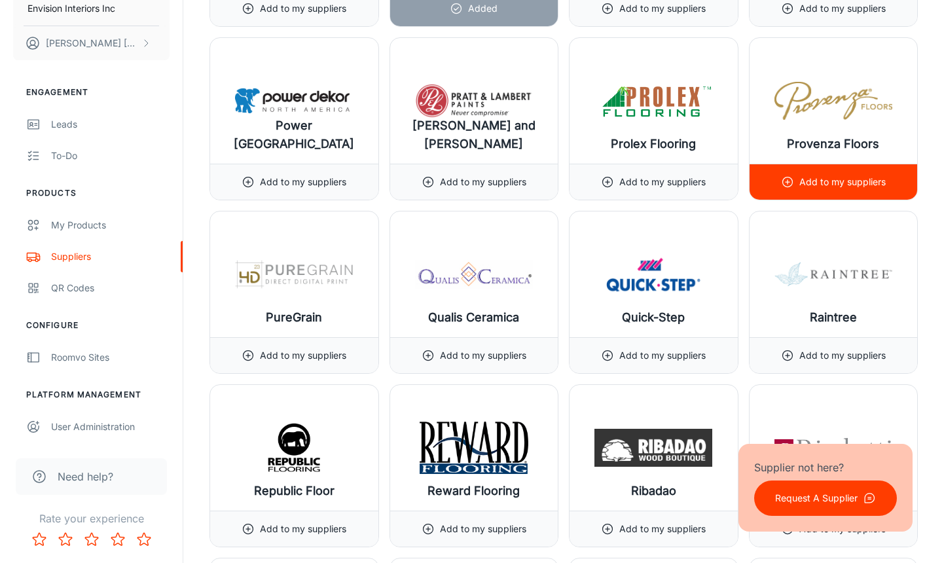
click at [807, 177] on p "Add to my suppliers" at bounding box center [842, 182] width 86 height 14
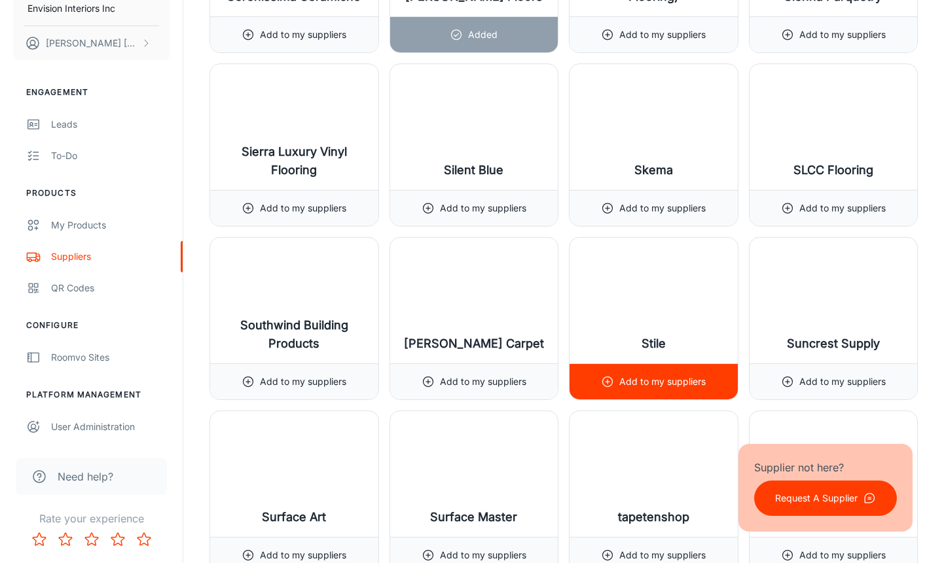
scroll to position [13878, 0]
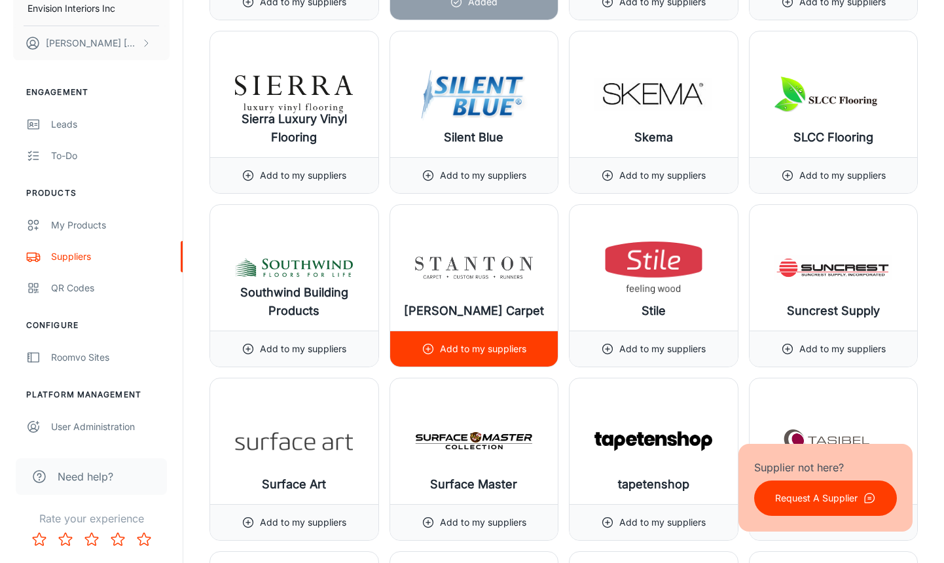
click at [499, 348] on p "Add to my suppliers" at bounding box center [483, 349] width 86 height 14
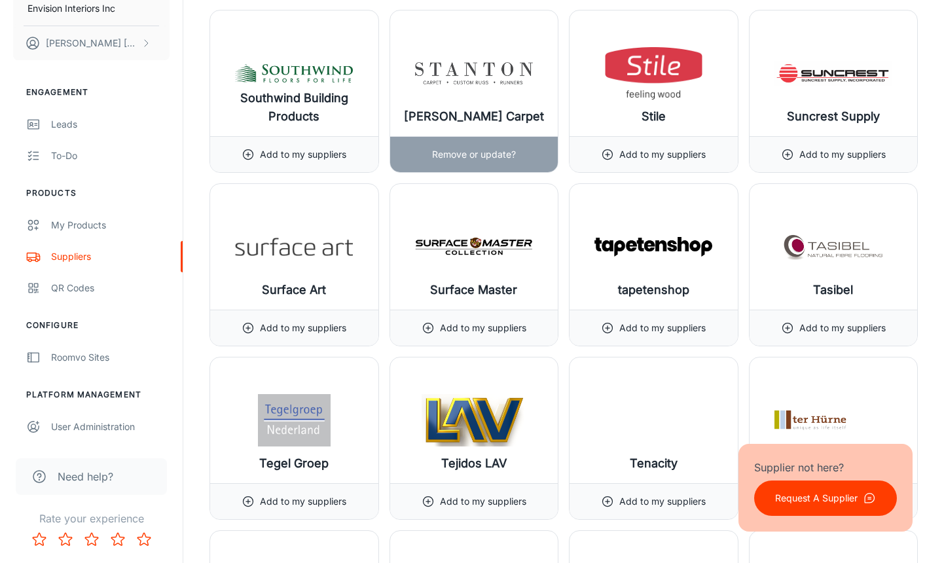
scroll to position [14074, 0]
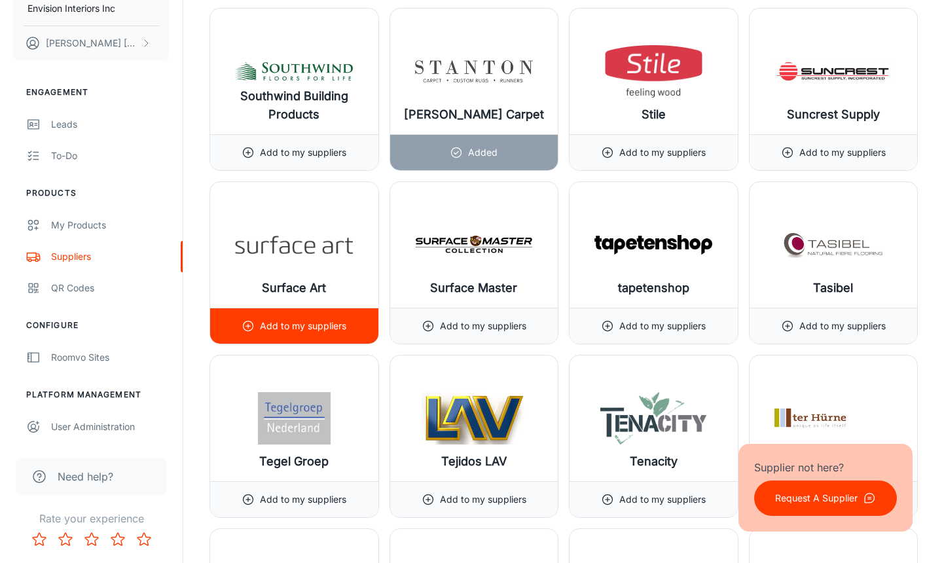
click at [327, 317] on div "Add to my suppliers" at bounding box center [294, 325] width 105 height 35
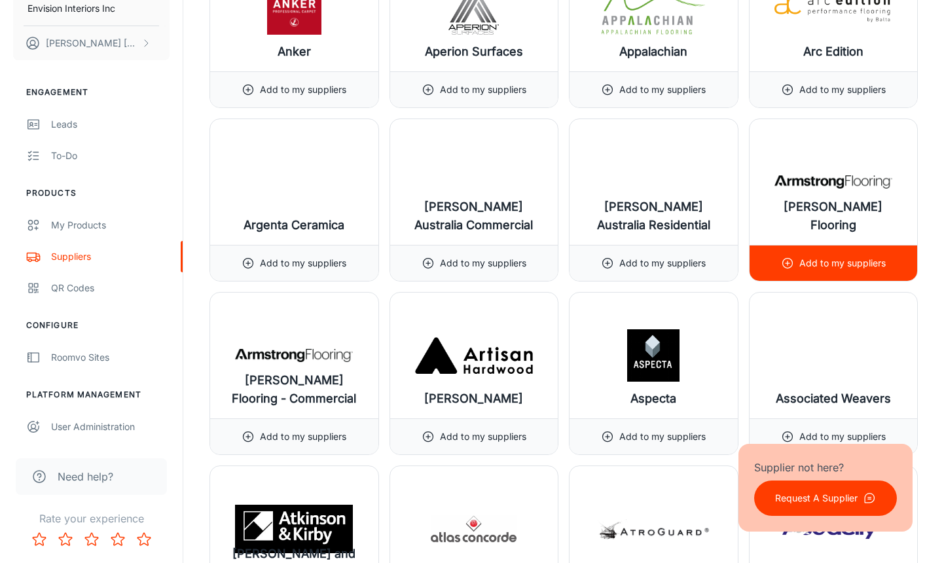
scroll to position [1625, 0]
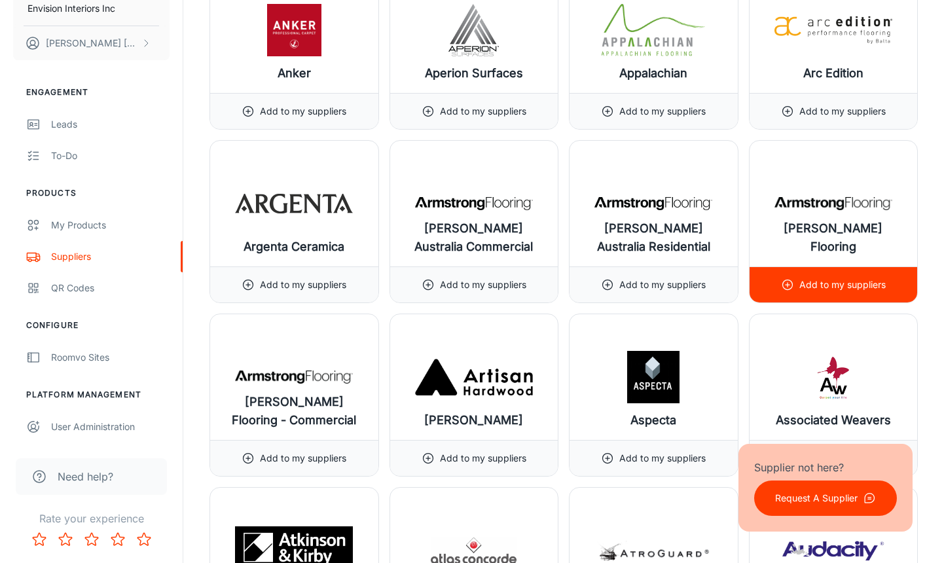
click at [812, 283] on p "Add to my suppliers" at bounding box center [842, 285] width 86 height 14
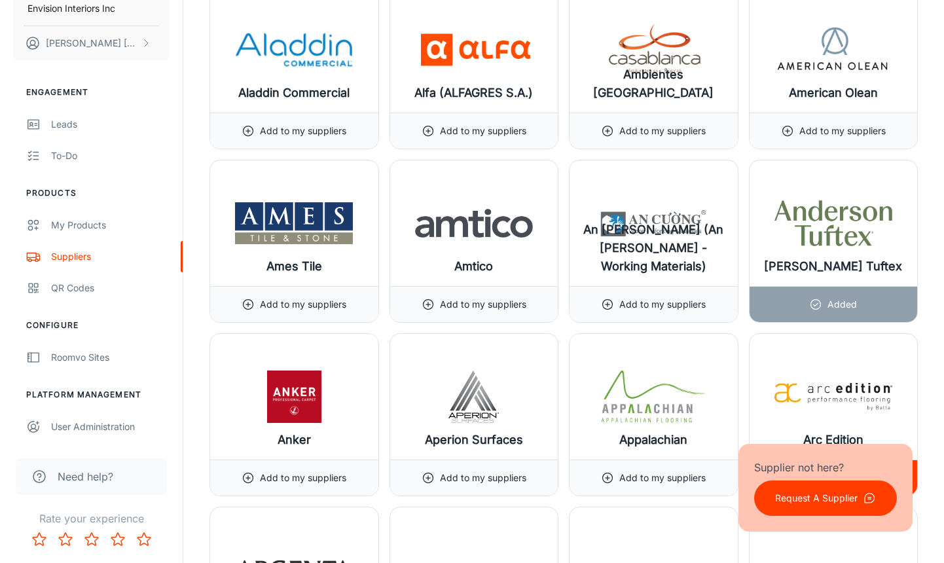
scroll to position [1233, 0]
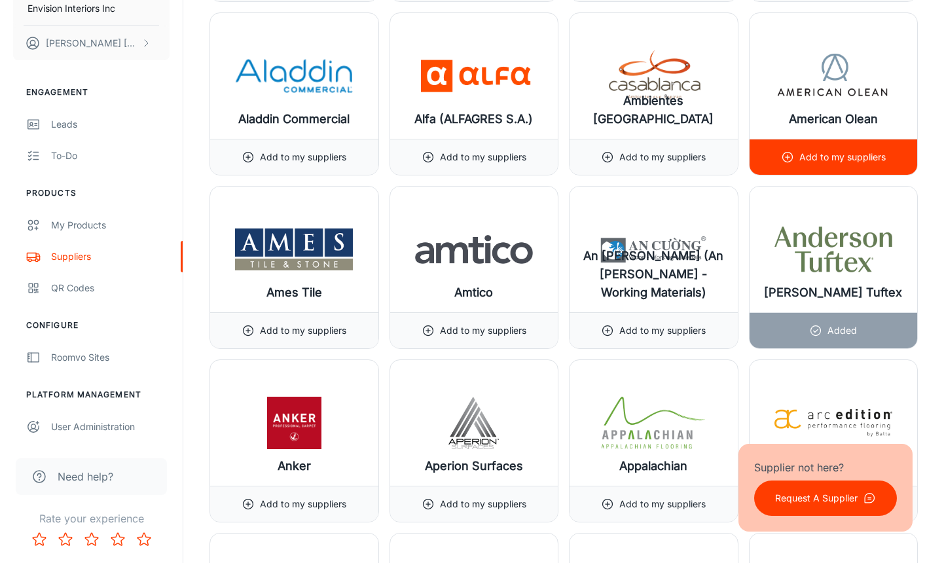
click at [875, 154] on p "Add to my suppliers" at bounding box center [842, 157] width 86 height 14
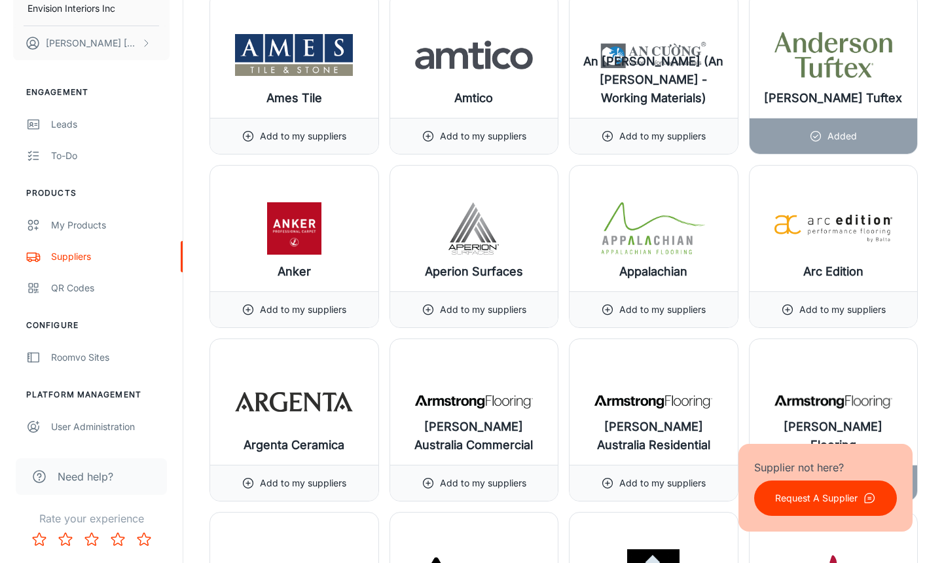
scroll to position [1429, 0]
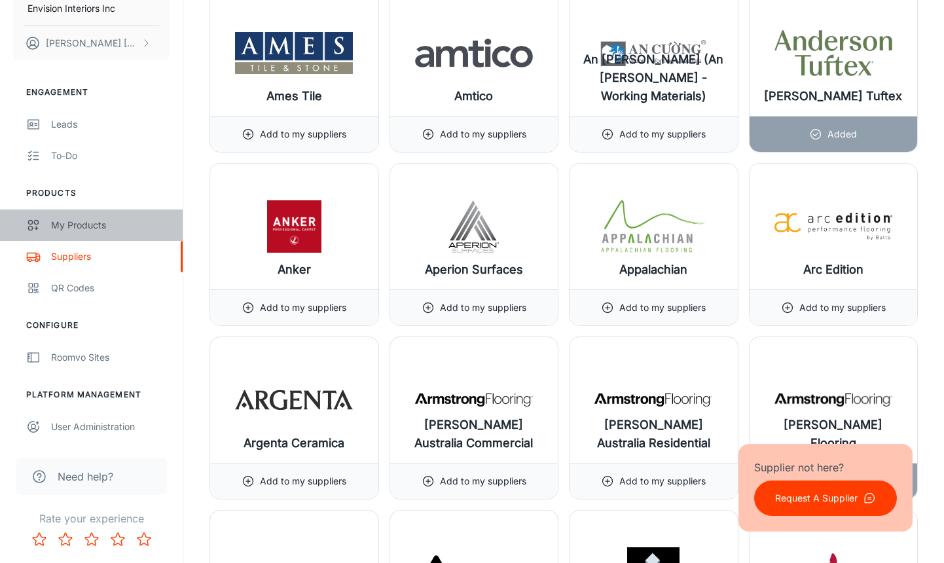
click at [69, 223] on div "My Products" at bounding box center [110, 225] width 118 height 14
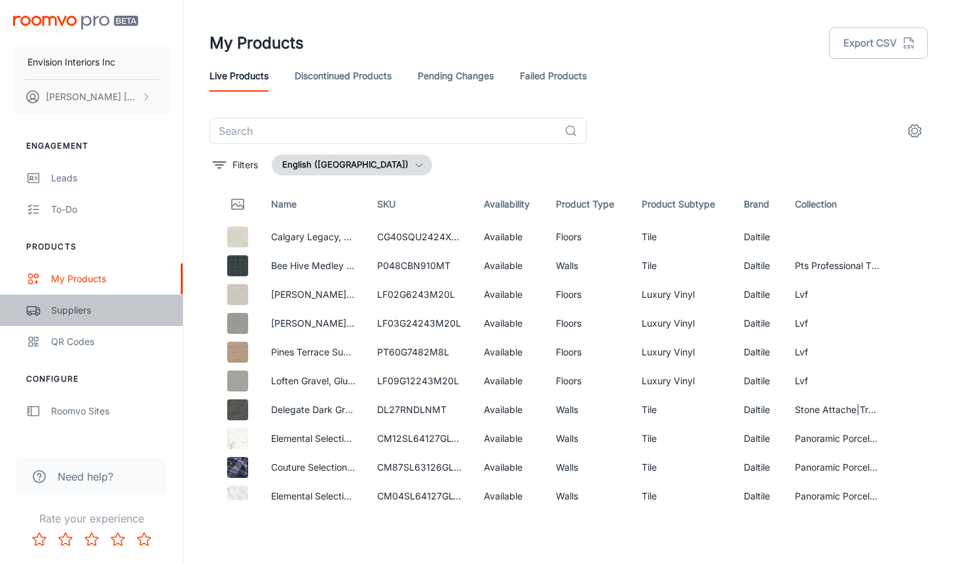
click at [81, 313] on div "Suppliers" at bounding box center [110, 310] width 118 height 14
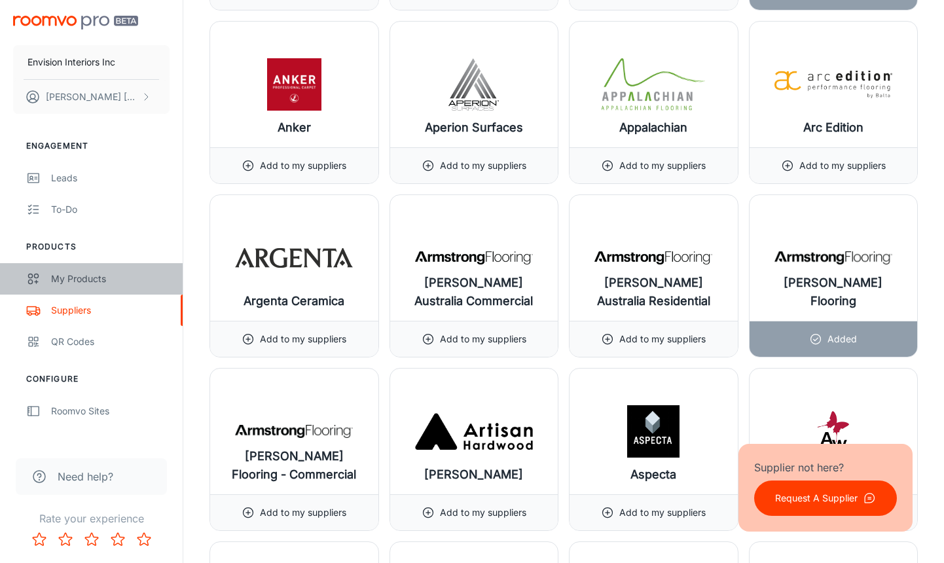
click at [60, 281] on div "My Products" at bounding box center [110, 279] width 118 height 14
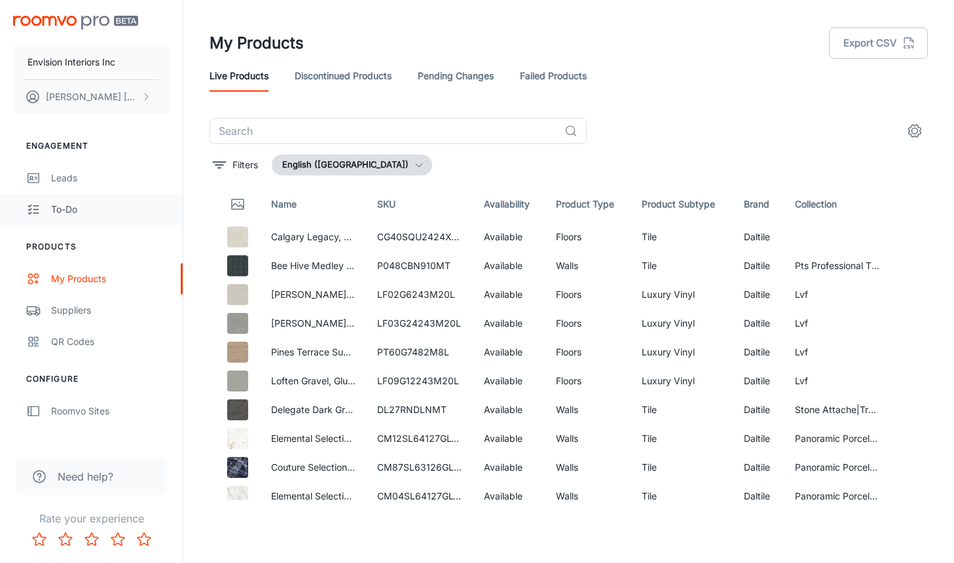
click at [68, 219] on link "To-do" at bounding box center [91, 209] width 183 height 31
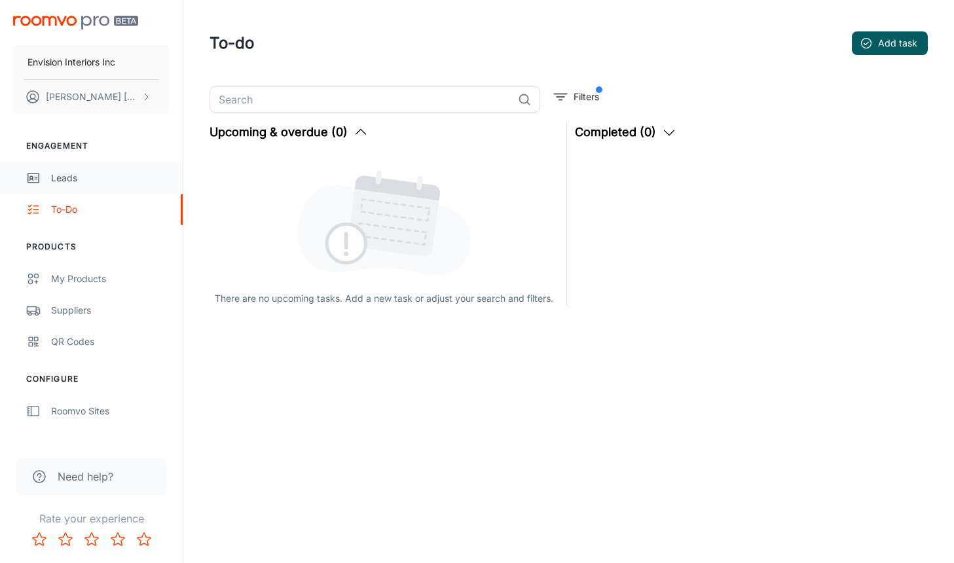
click at [65, 173] on div "Leads" at bounding box center [110, 178] width 118 height 14
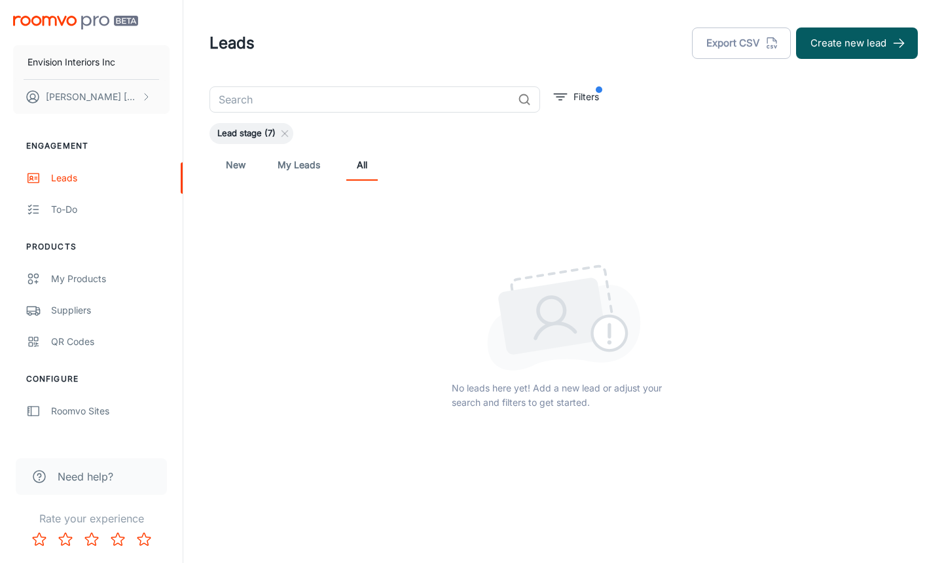
click at [232, 165] on link "New" at bounding box center [235, 164] width 31 height 31
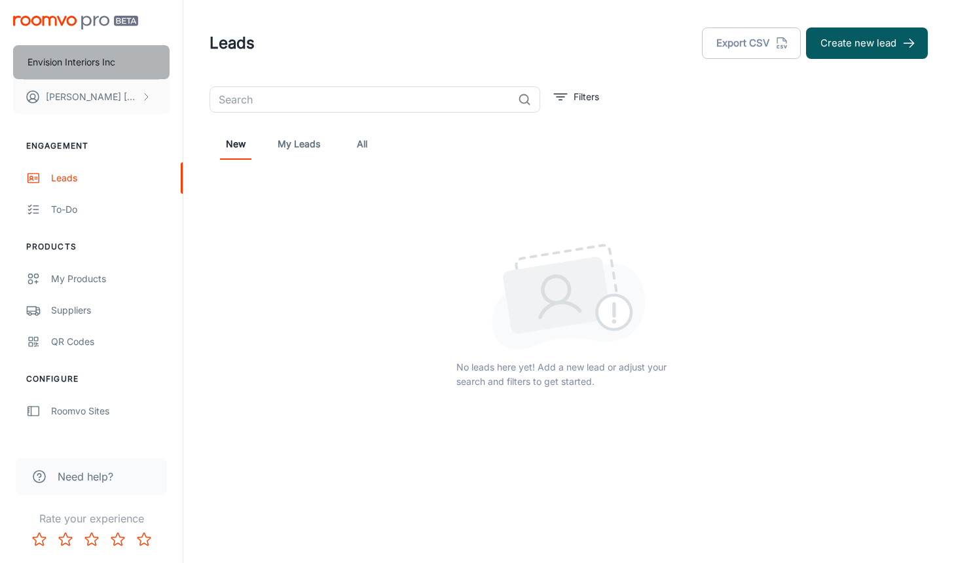
click at [72, 72] on button "Envision Interiors Inc" at bounding box center [91, 62] width 156 height 34
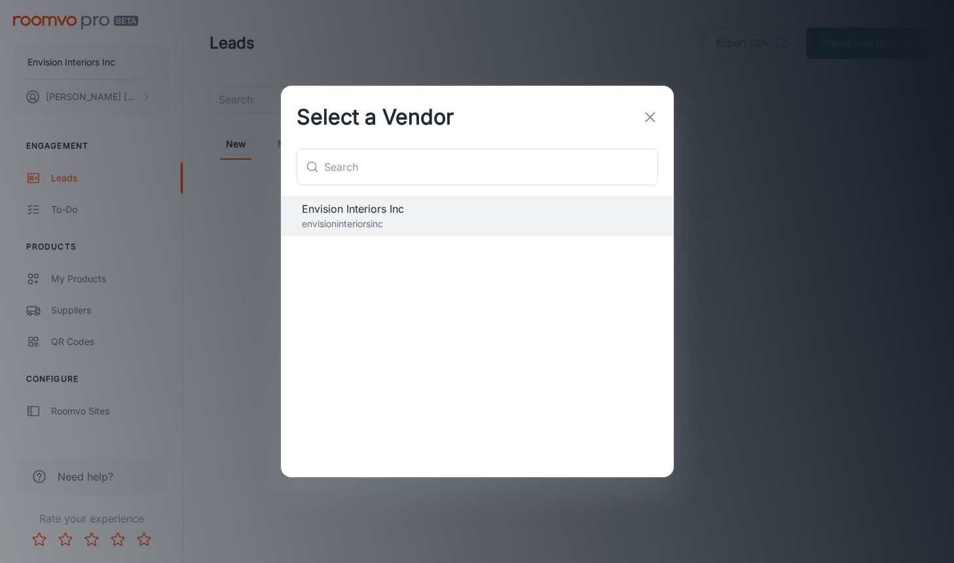
click at [81, 412] on div "Select a Vendor ​ ​ Envision Interiors Inc envisioninteriorsinc" at bounding box center [477, 281] width 954 height 563
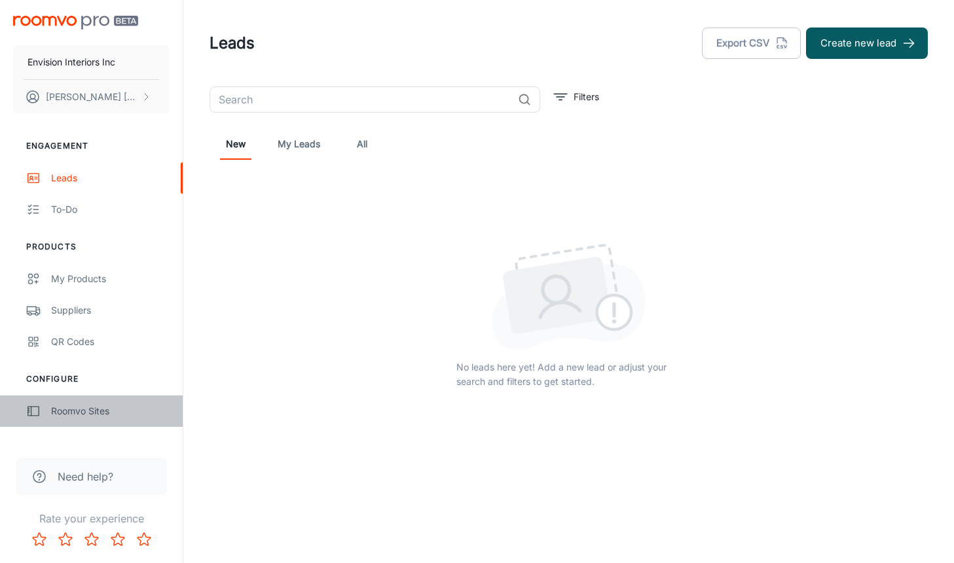
click at [71, 416] on div "Roomvo Sites" at bounding box center [110, 411] width 118 height 14
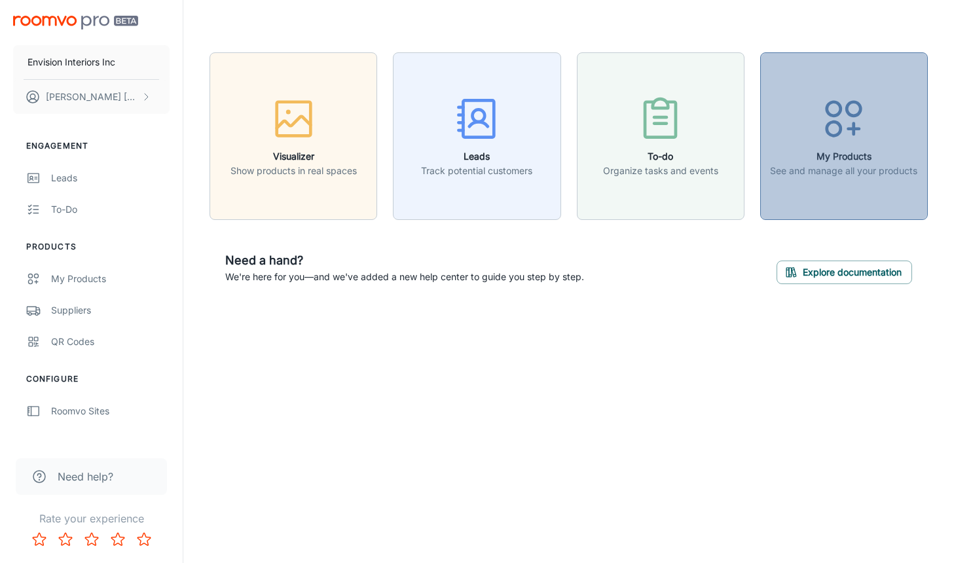
click at [779, 172] on p "See and manage all your products" at bounding box center [843, 171] width 147 height 14
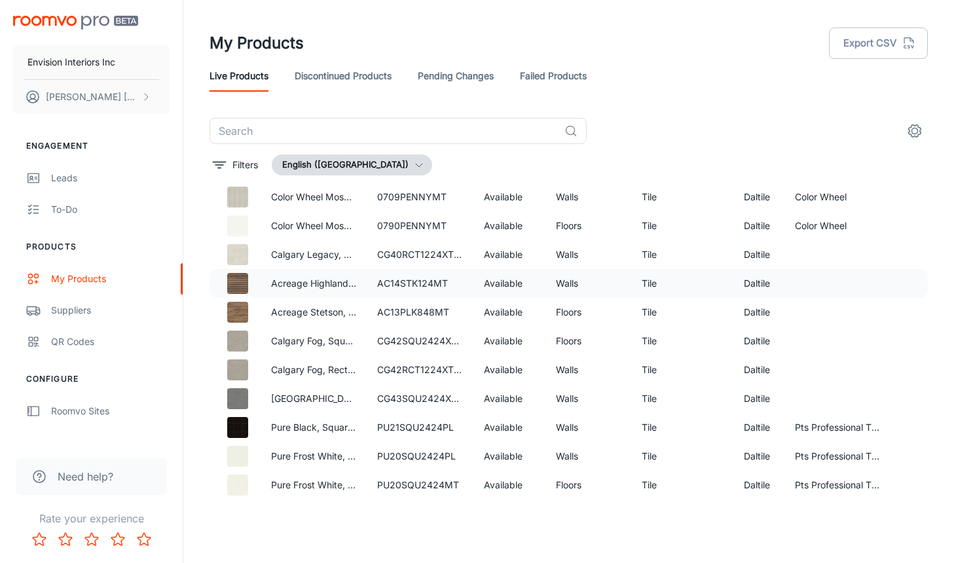
scroll to position [5253, 0]
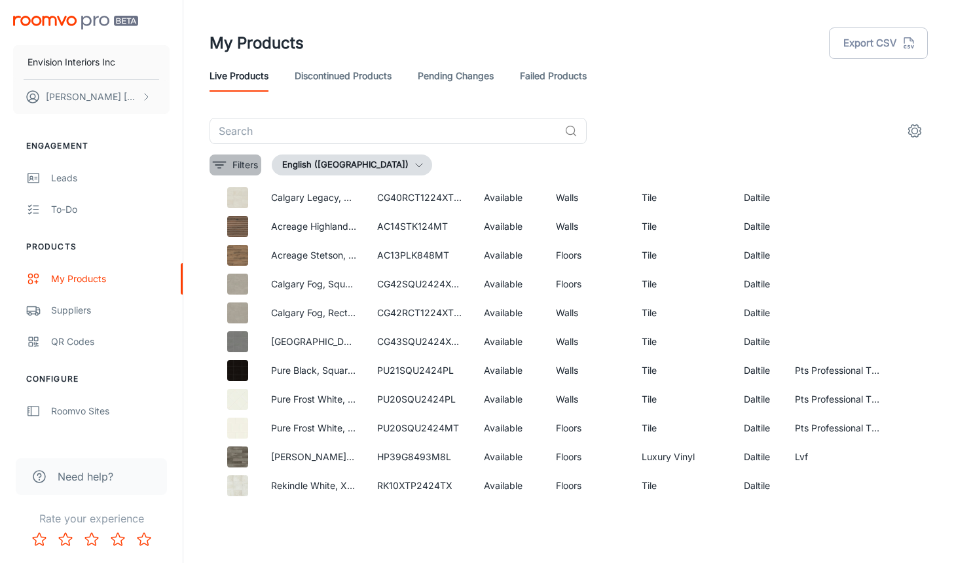
click at [240, 169] on p "Filters" at bounding box center [245, 165] width 26 height 14
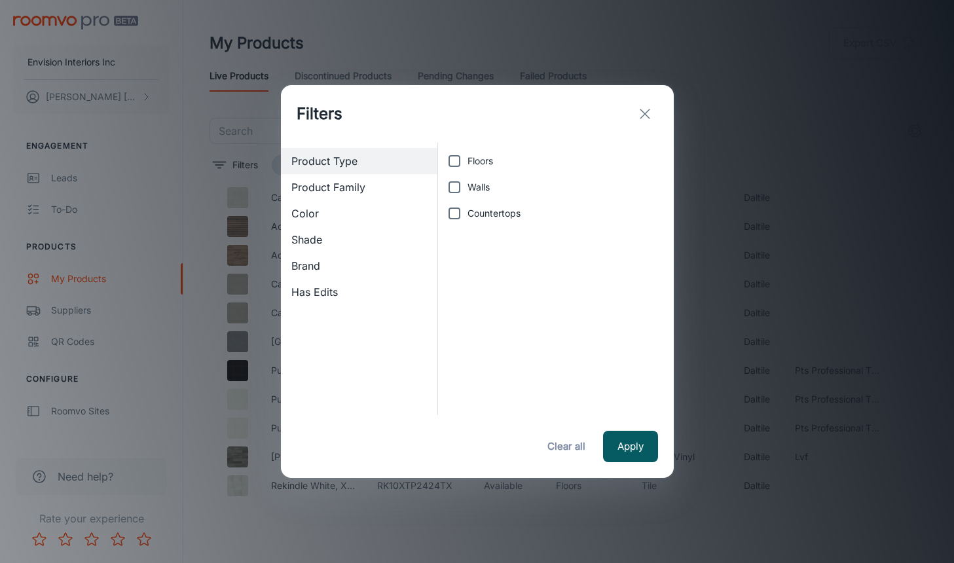
click at [322, 210] on span "Color" at bounding box center [359, 214] width 136 height 16
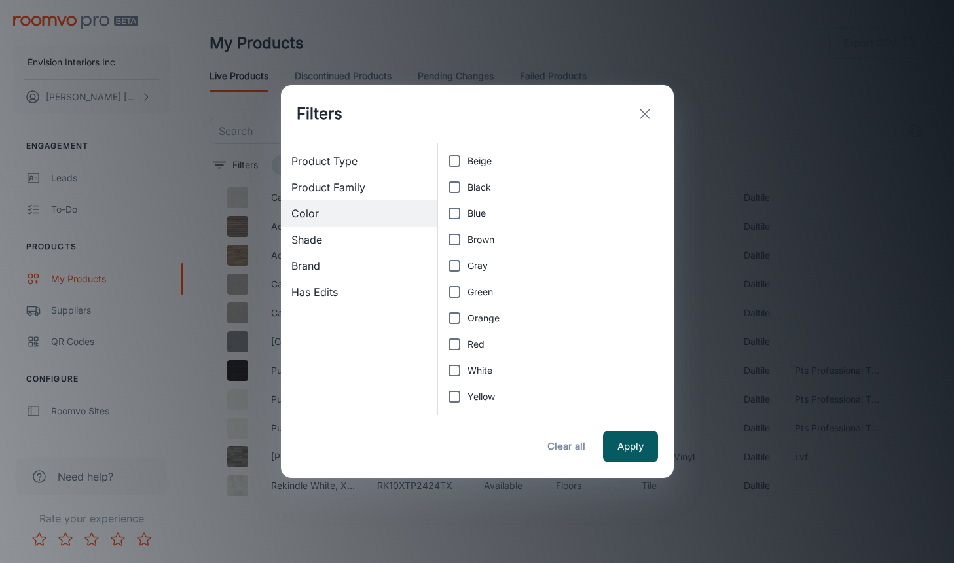
click at [322, 194] on span "Product Family" at bounding box center [359, 187] width 136 height 16
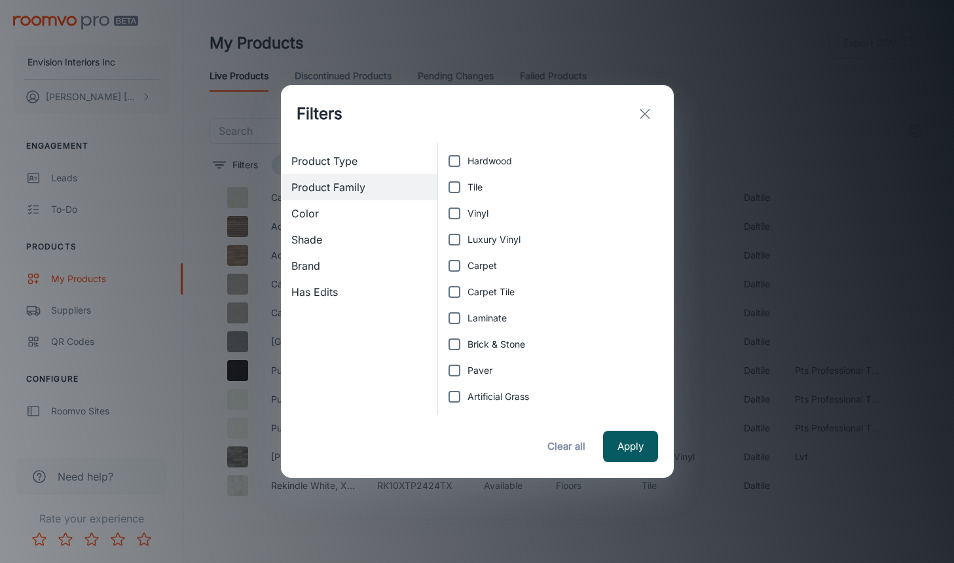
click at [319, 241] on span "Shade" at bounding box center [359, 240] width 136 height 16
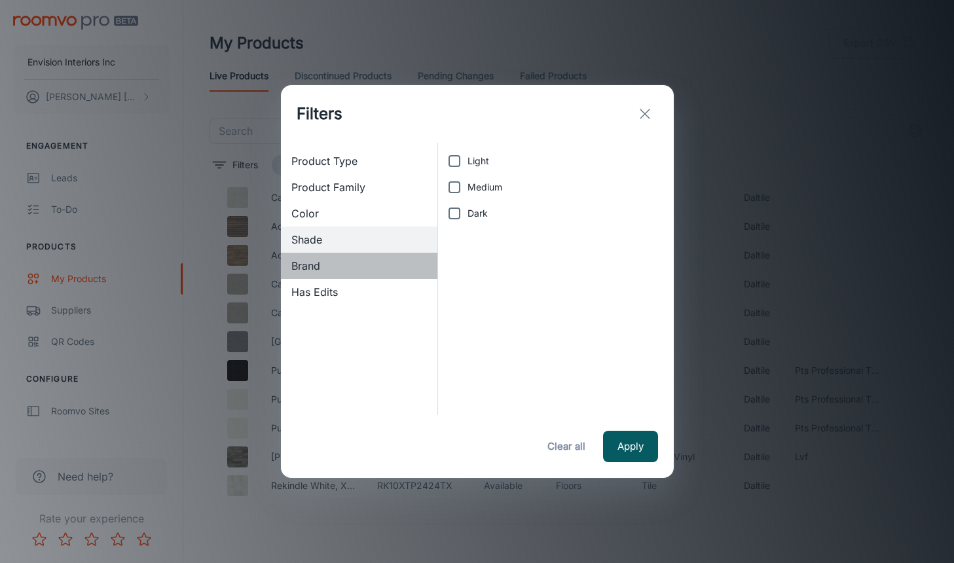
click at [316, 265] on span "Brand" at bounding box center [359, 266] width 136 height 16
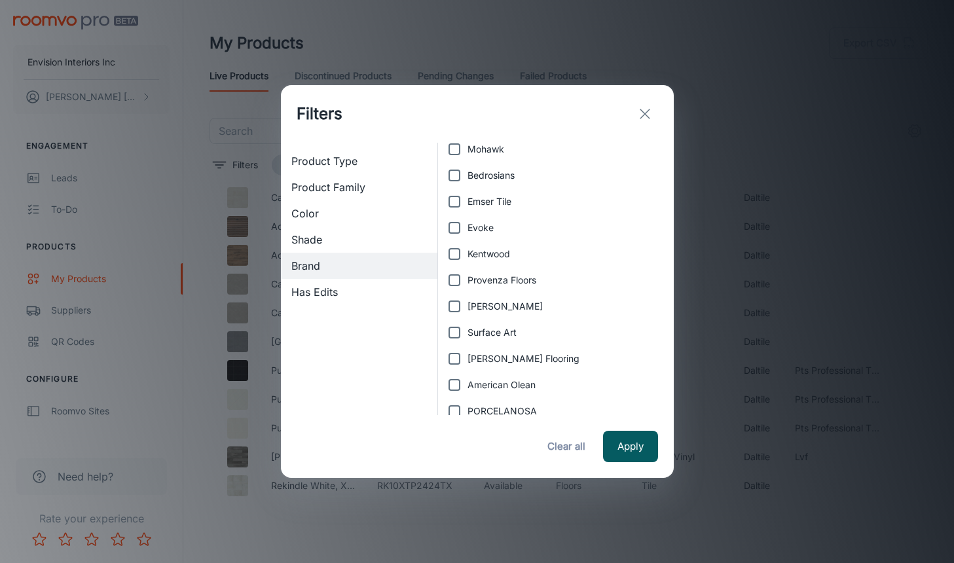
scroll to position [183, 0]
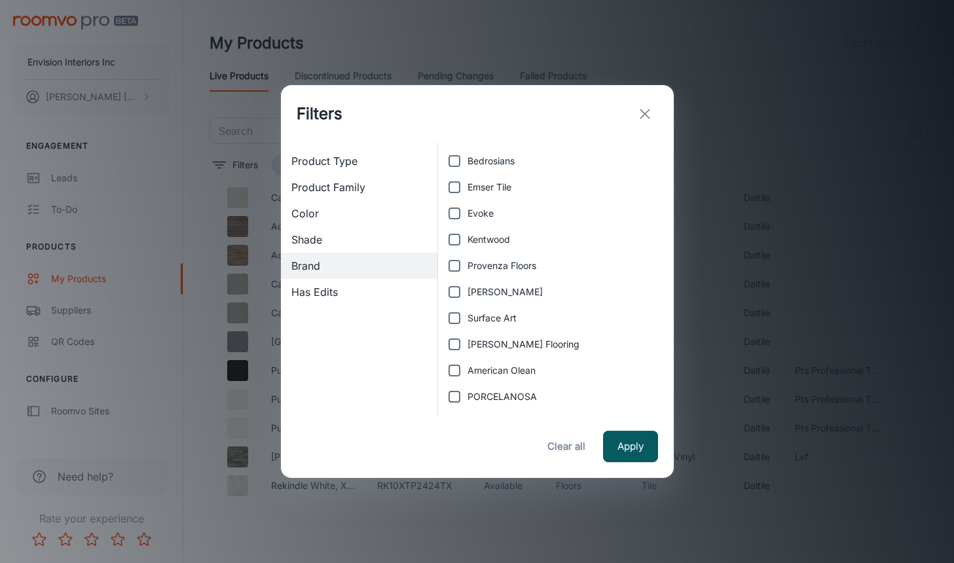
click at [335, 285] on span "Has Edits" at bounding box center [359, 292] width 136 height 16
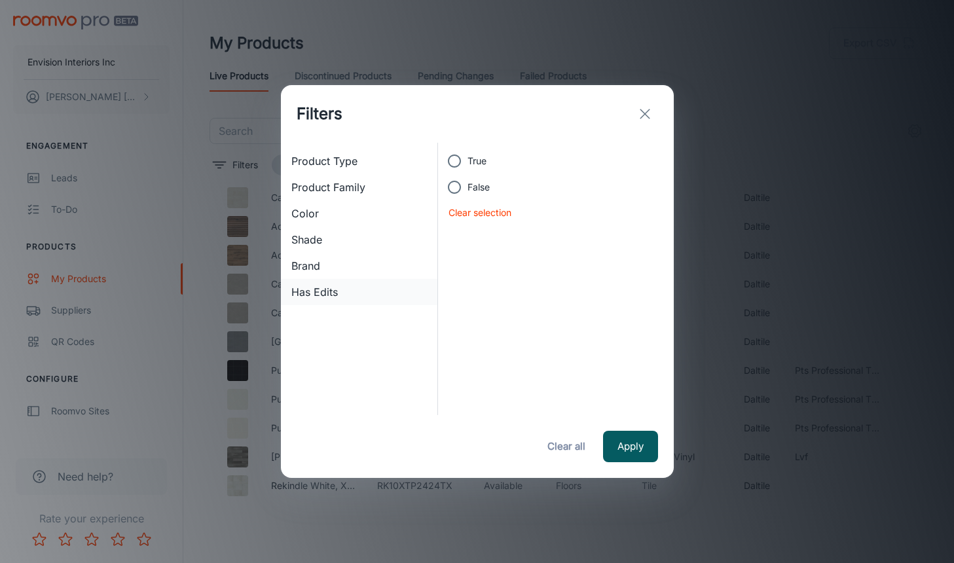
scroll to position [0, 0]
click at [350, 162] on span "Product Type" at bounding box center [359, 161] width 136 height 16
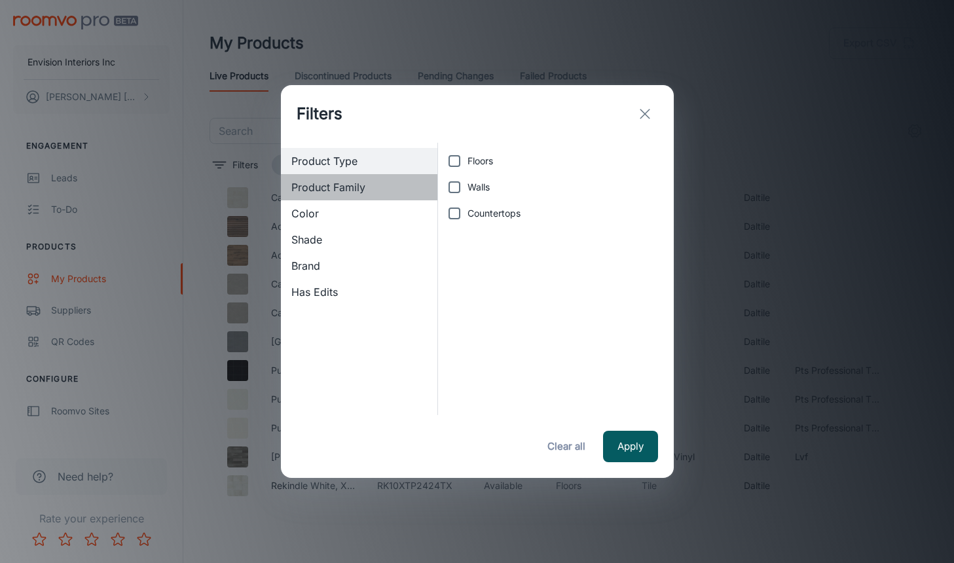
click at [353, 181] on span "Product Family" at bounding box center [359, 187] width 136 height 16
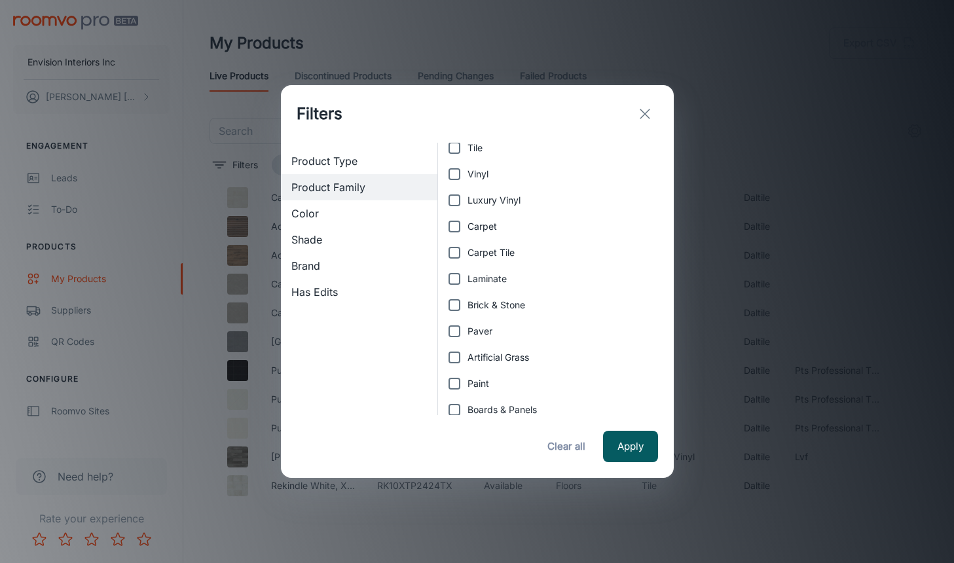
scroll to position [79, 0]
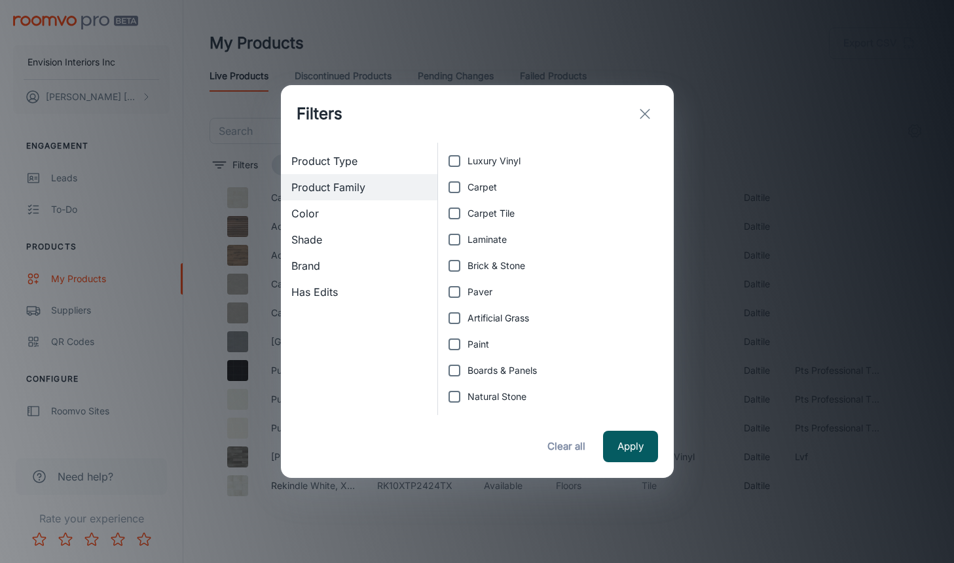
click at [476, 343] on span "Paint" at bounding box center [478, 344] width 22 height 14
click at [467, 343] on input "Paint" at bounding box center [454, 344] width 26 height 26
checkbox input "true"
click at [620, 446] on button "Apply" at bounding box center [630, 446] width 55 height 31
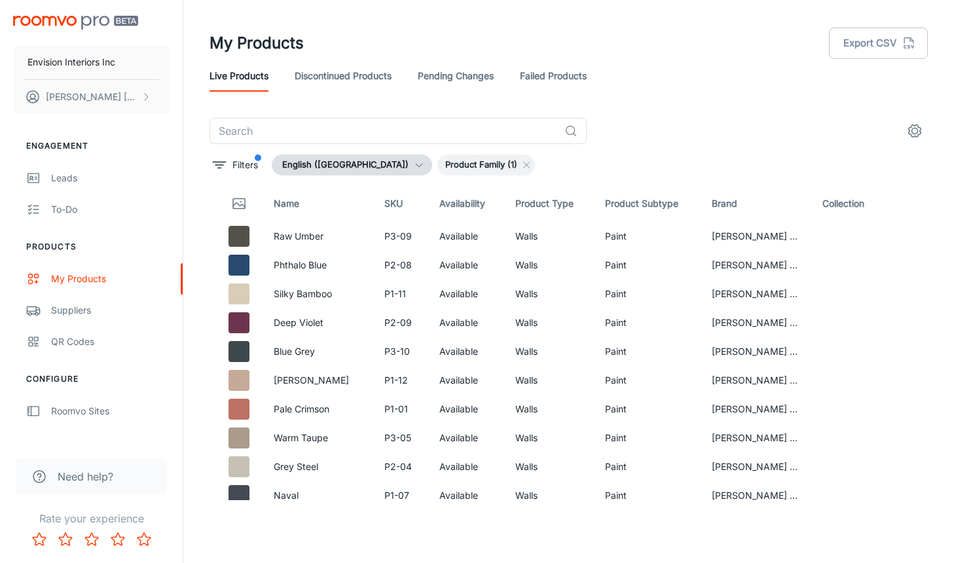
scroll to position [0, 0]
click at [249, 169] on p "Filters" at bounding box center [245, 165] width 26 height 14
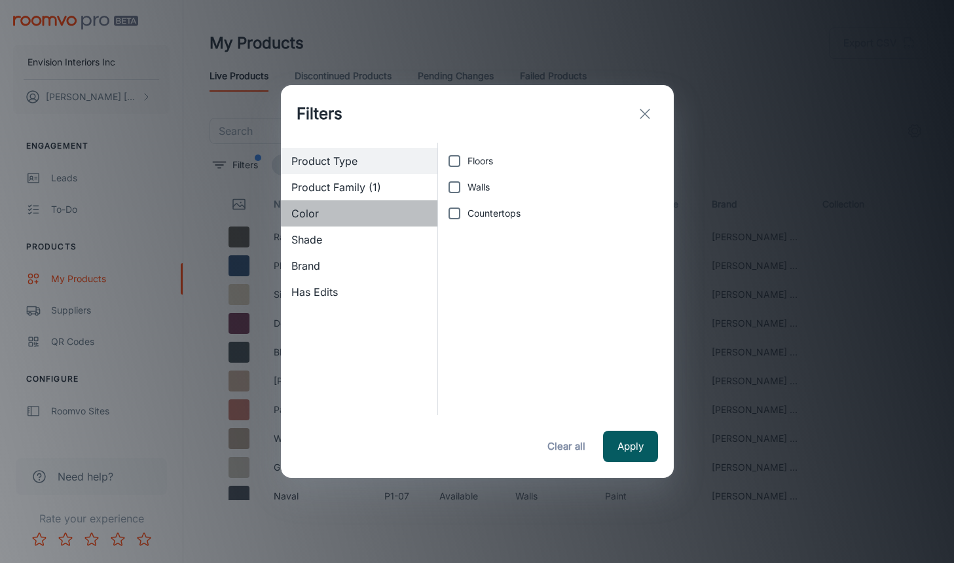
click at [312, 208] on span "Color" at bounding box center [359, 214] width 136 height 16
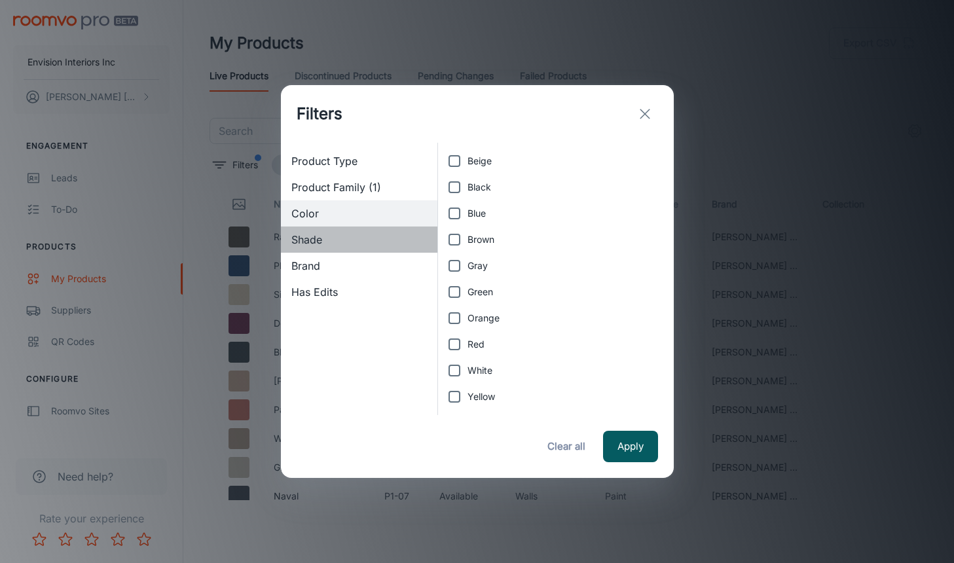
click at [316, 236] on span "Shade" at bounding box center [359, 240] width 136 height 16
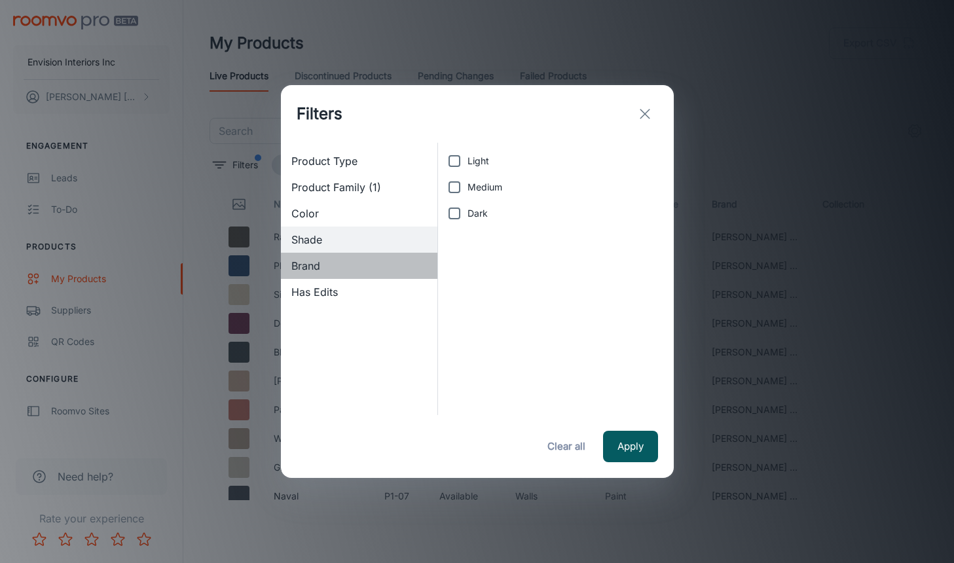
click at [311, 262] on span "Brand" at bounding box center [359, 266] width 136 height 16
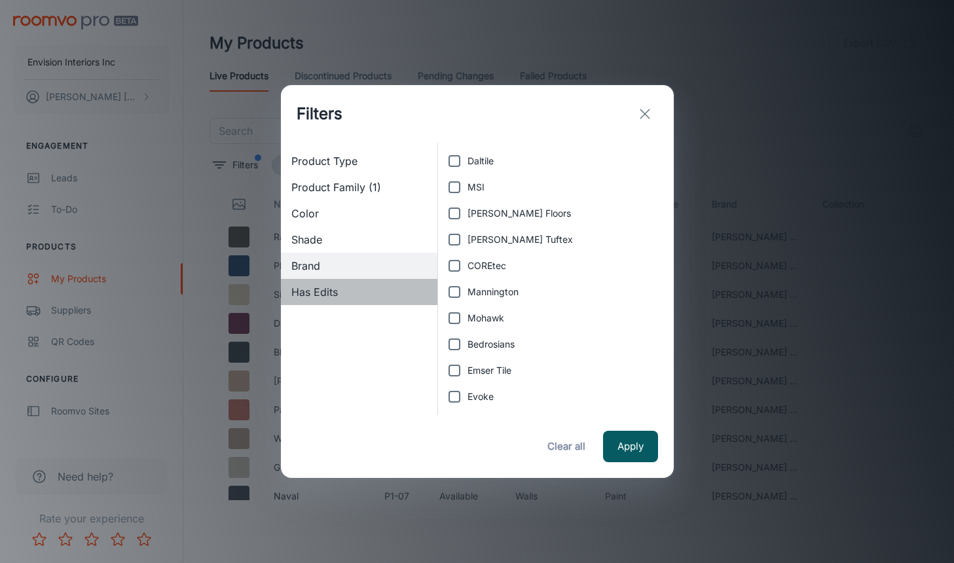
click at [308, 293] on span "Has Edits" at bounding box center [359, 292] width 136 height 16
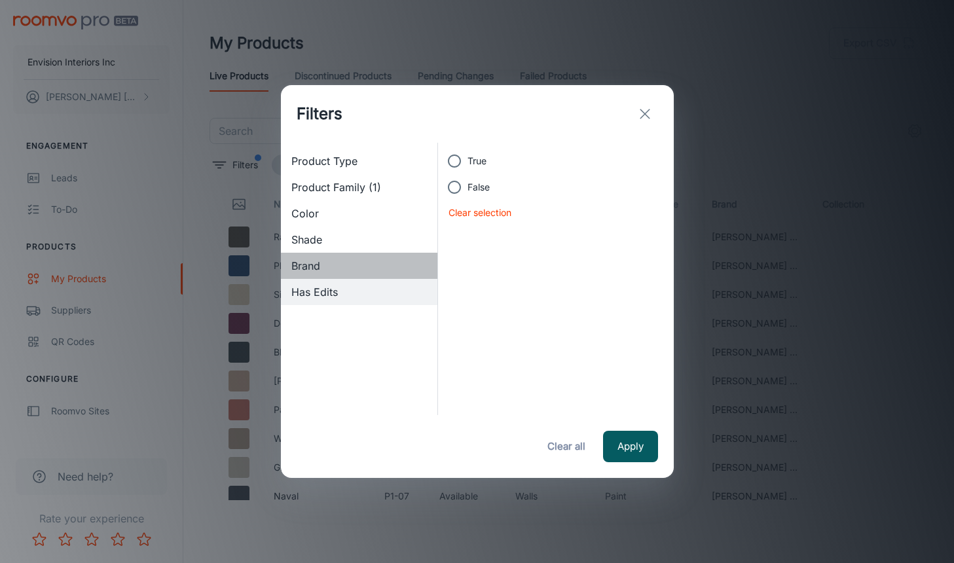
click at [312, 270] on span "Brand" at bounding box center [359, 266] width 136 height 16
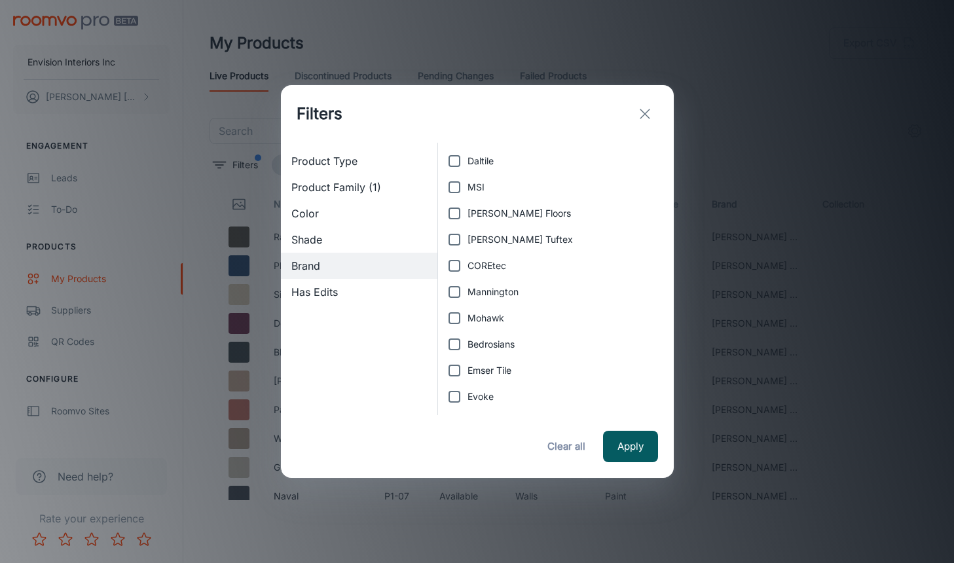
click at [488, 374] on span "Emser Tile" at bounding box center [489, 370] width 44 height 14
click at [467, 374] on input "Emser Tile" at bounding box center [454, 370] width 26 height 26
checkbox input "true"
click at [625, 443] on button "Apply" at bounding box center [630, 446] width 55 height 31
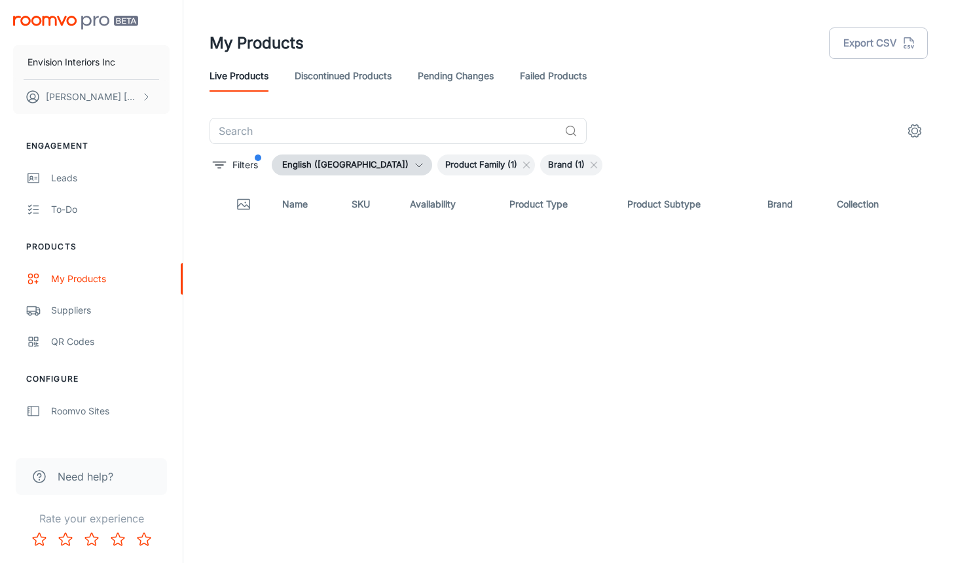
click at [437, 162] on span "Product Family (1)" at bounding box center [481, 164] width 88 height 13
click at [521, 166] on icon at bounding box center [526, 165] width 10 height 10
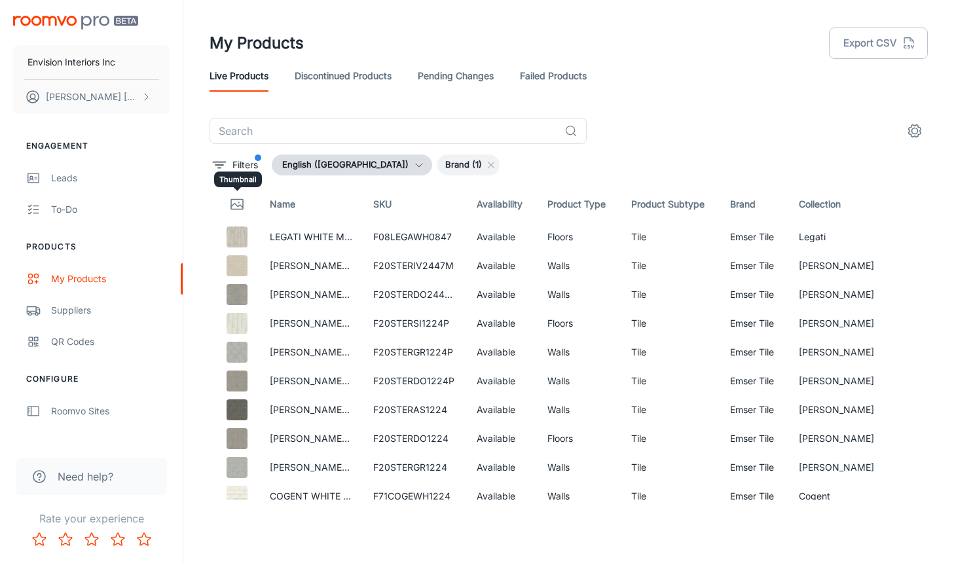
click at [233, 204] on icon "Thumbnail" at bounding box center [237, 204] width 16 height 16
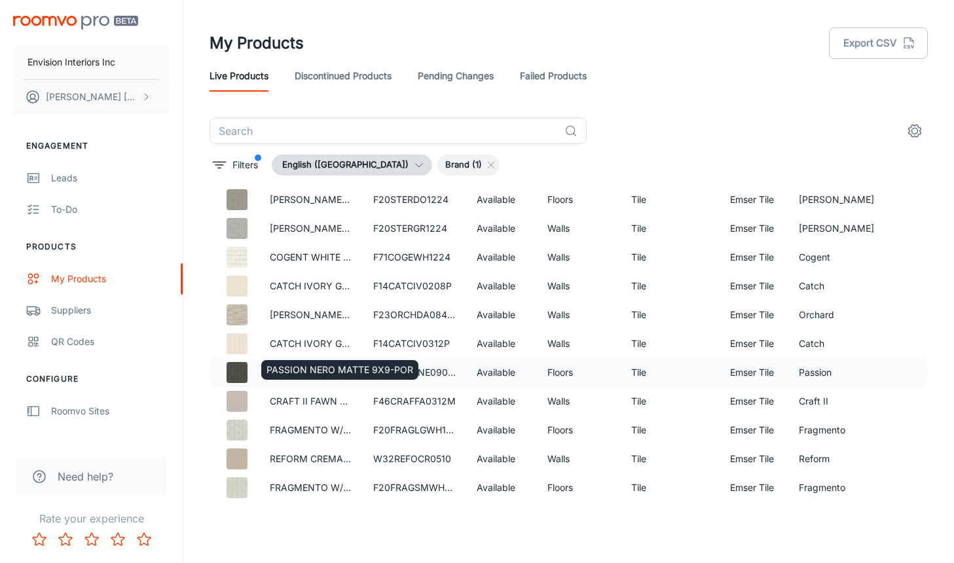
scroll to position [262, 0]
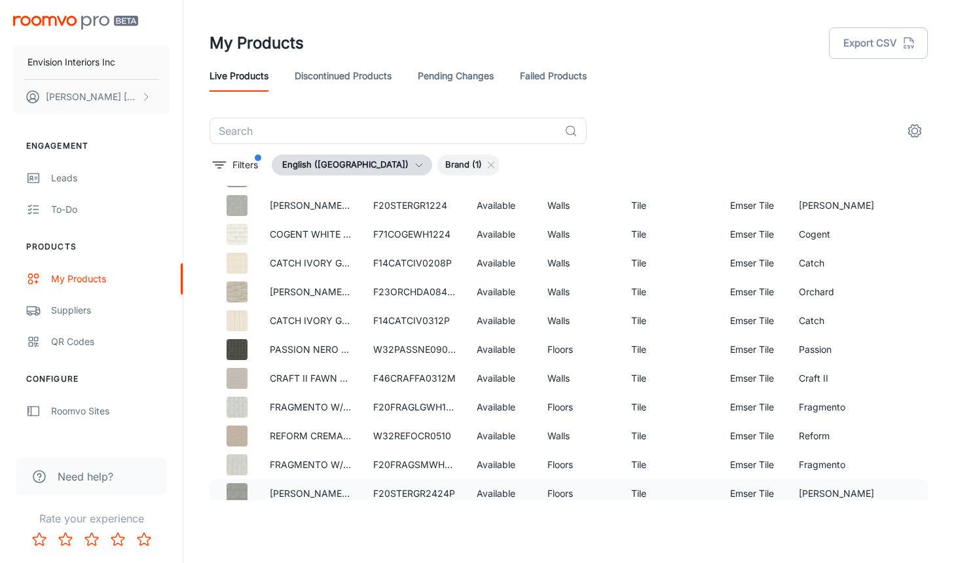
click at [242, 494] on img at bounding box center [236, 493] width 21 height 21
click at [318, 496] on div "[PERSON_NAME] GRAY POLISHED 24X24" at bounding box center [358, 510] width 196 height 30
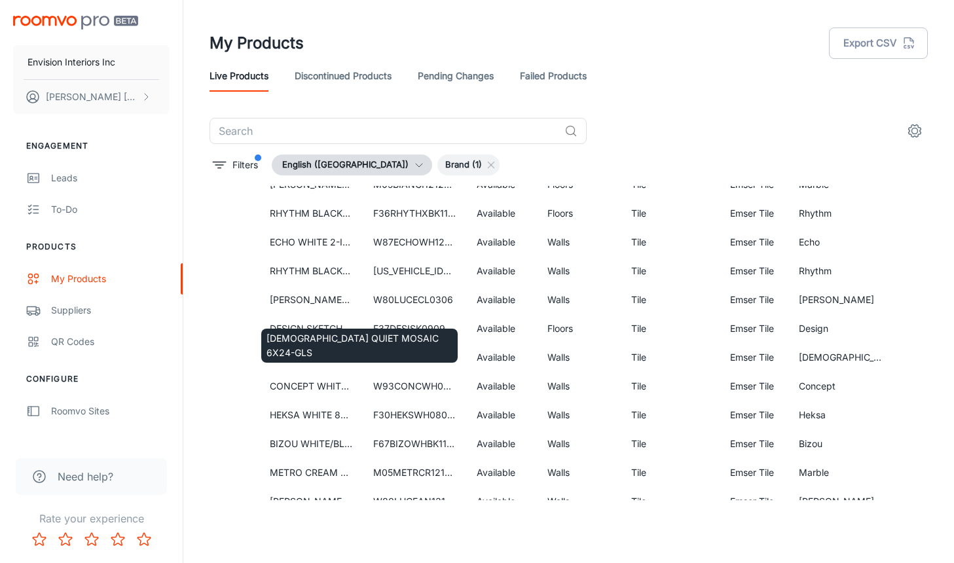
scroll to position [1375, 0]
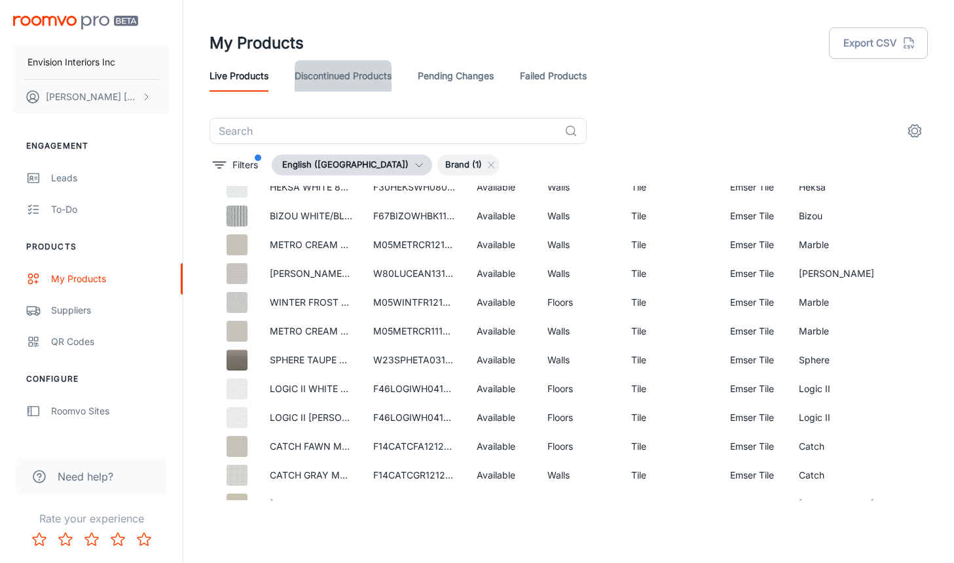
click at [350, 75] on link "Discontinued Products" at bounding box center [343, 75] width 97 height 31
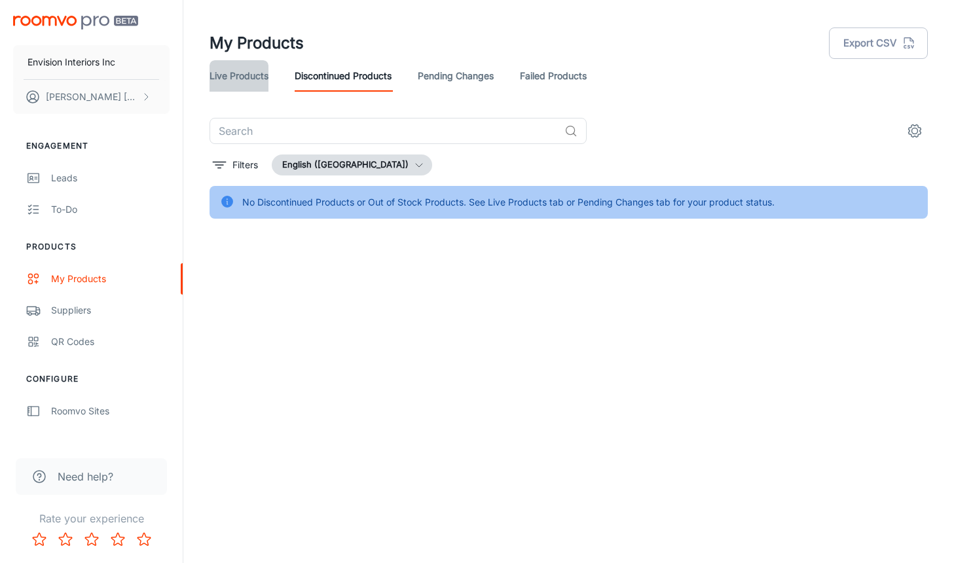
click at [239, 81] on link "Live Products" at bounding box center [238, 75] width 59 height 31
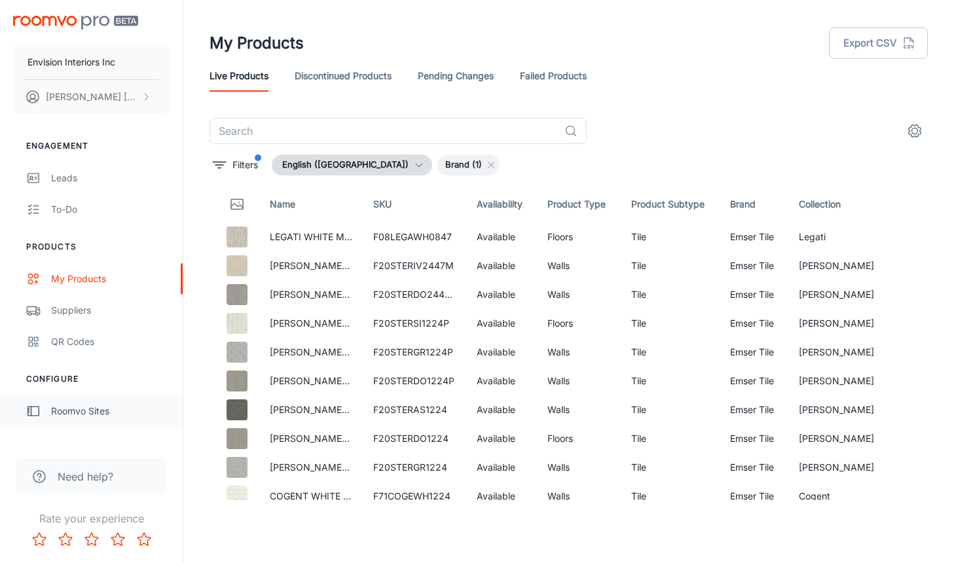
click at [75, 409] on div "Roomvo Sites" at bounding box center [110, 411] width 118 height 14
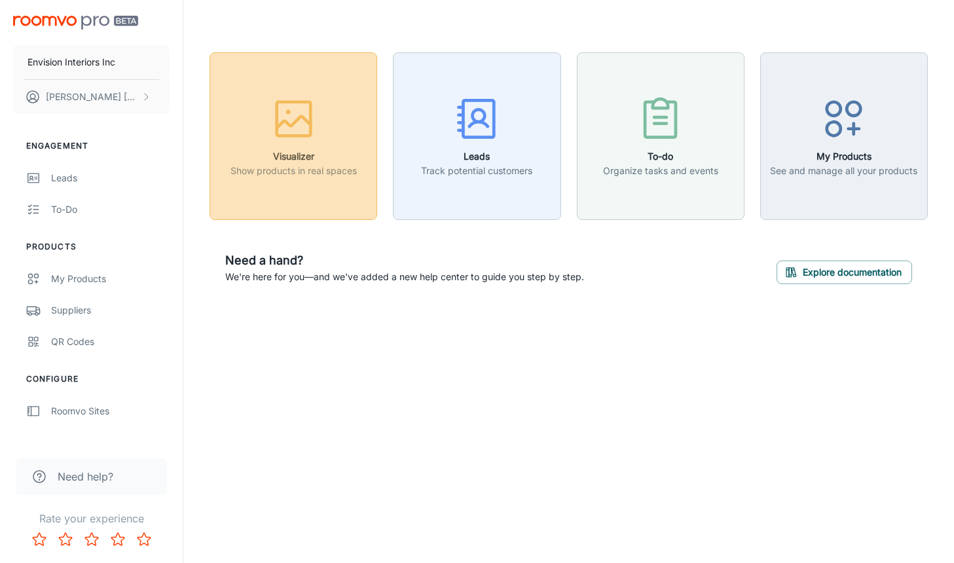
click at [257, 168] on p "Show products in real spaces" at bounding box center [293, 171] width 126 height 14
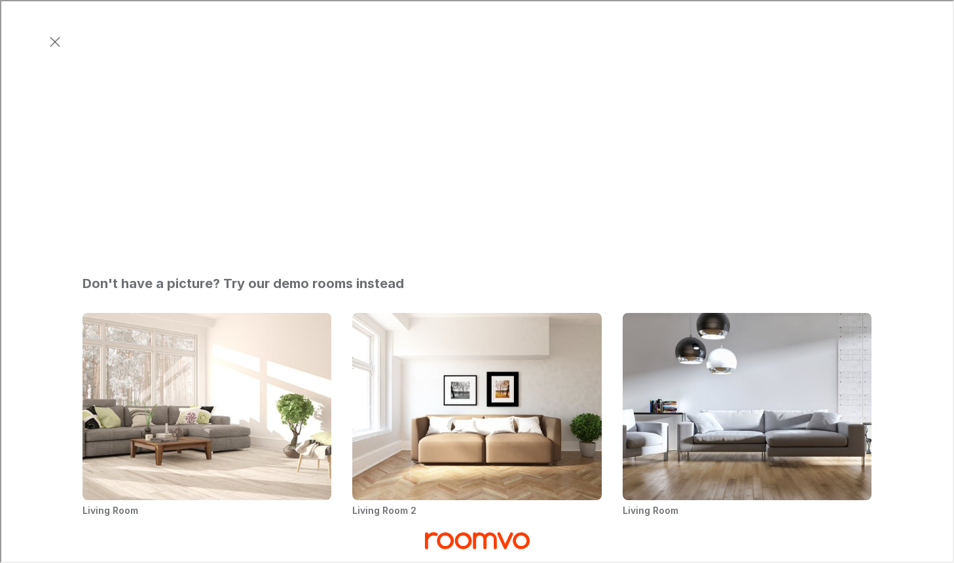
scroll to position [315, 0]
